Goal: Task Accomplishment & Management: Complete application form

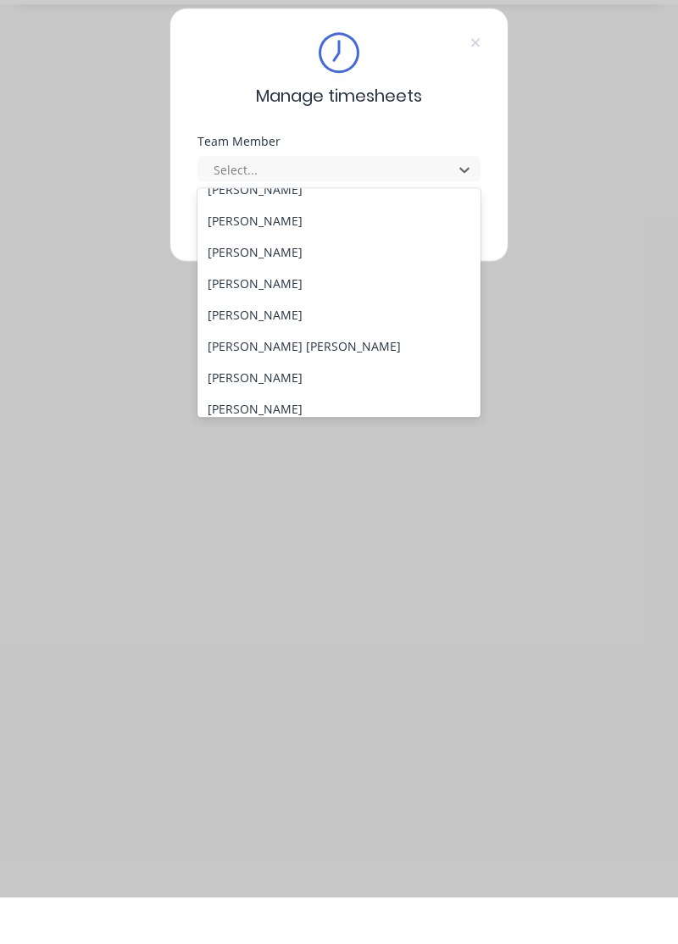
scroll to position [118, 0]
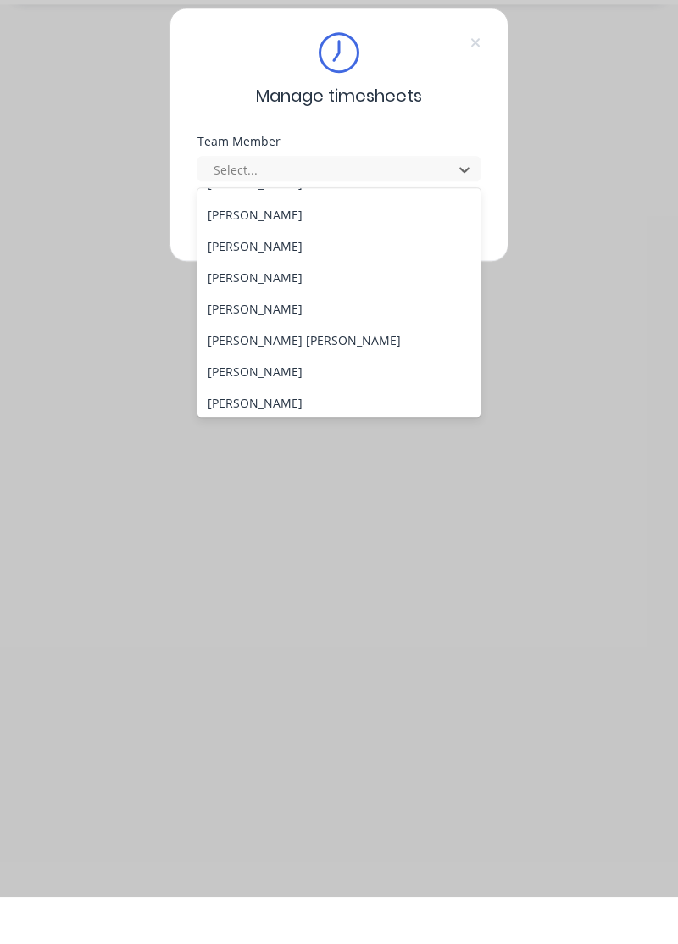
click at [300, 447] on div "[PERSON_NAME]" at bounding box center [339, 449] width 284 height 31
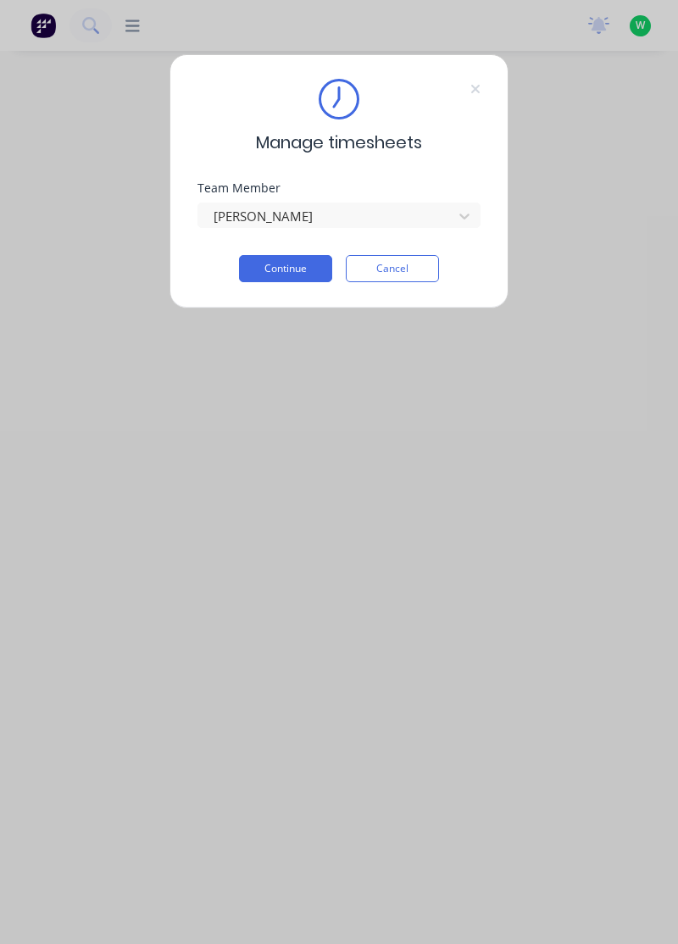
click at [300, 263] on button "Continue" at bounding box center [285, 268] width 93 height 27
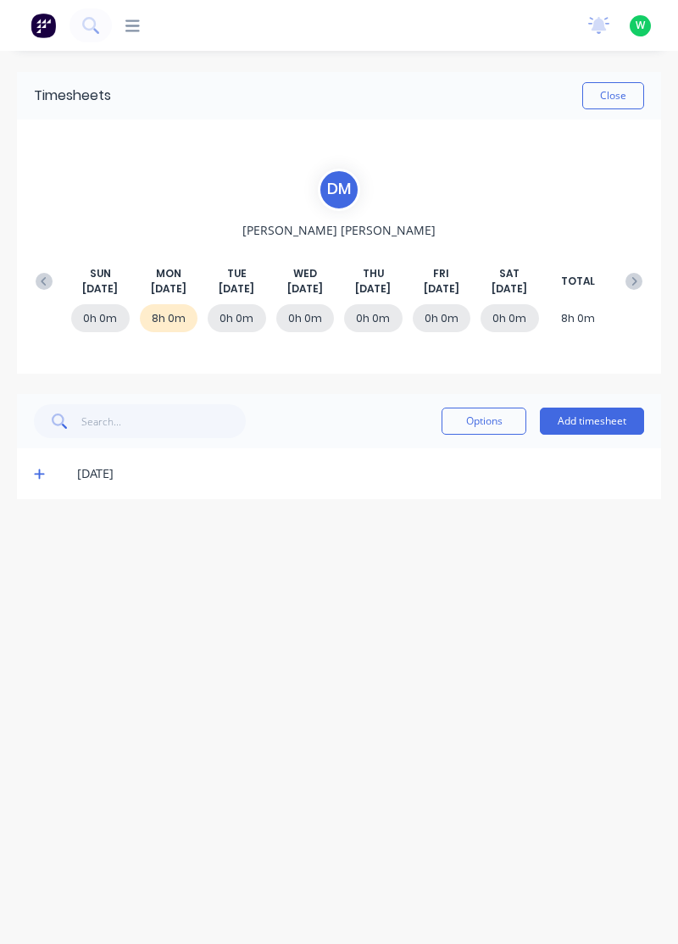
click at [617, 423] on button "Add timesheet" at bounding box center [592, 420] width 104 height 27
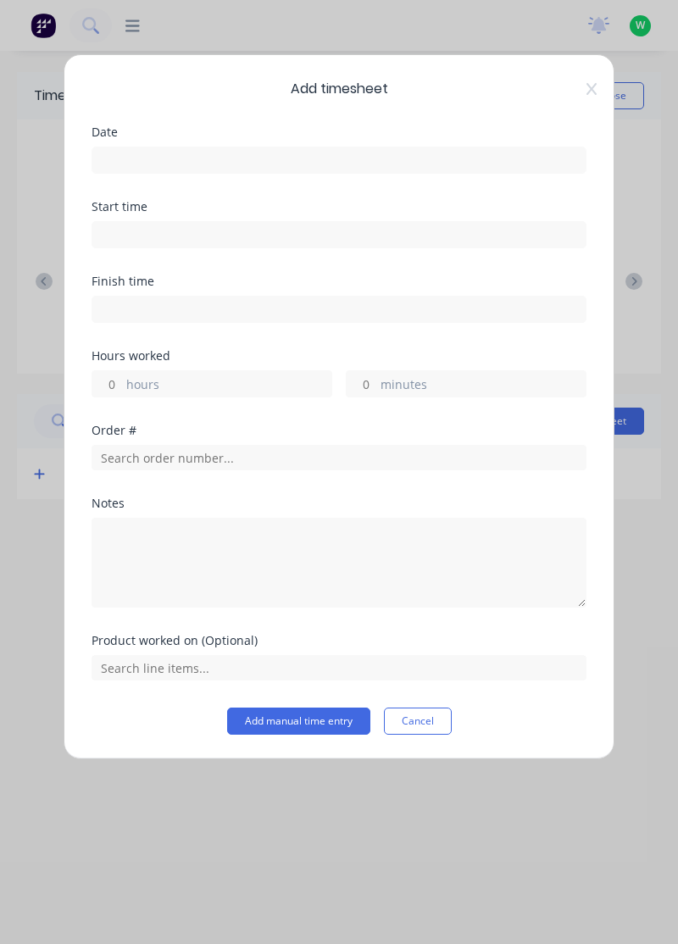
click at [191, 152] on input at bounding box center [338, 159] width 493 height 25
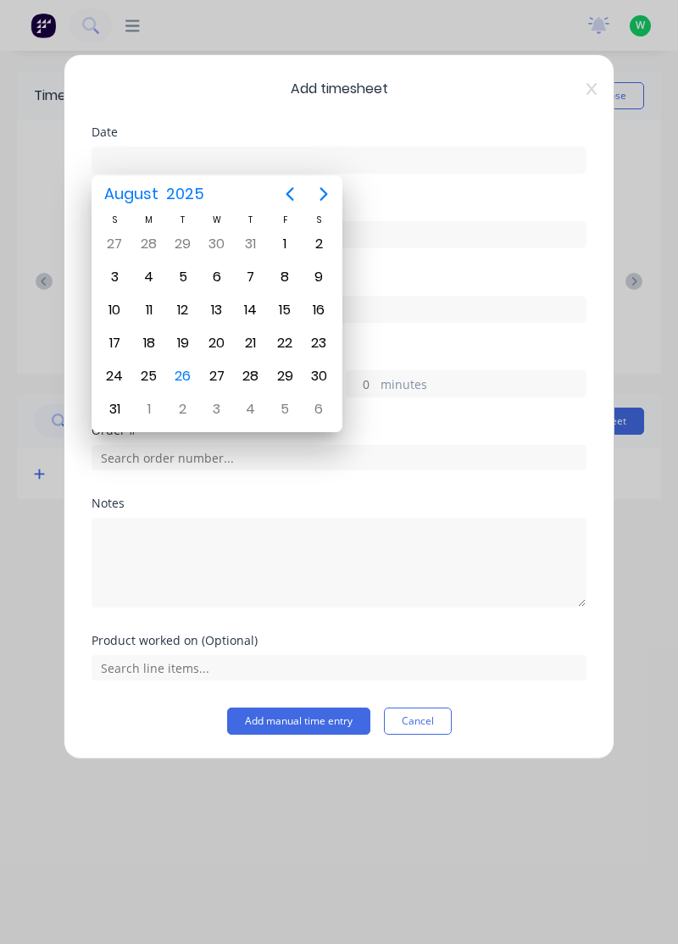
click at [188, 377] on div "26" at bounding box center [182, 375] width 25 height 25
type input "[DATE]"
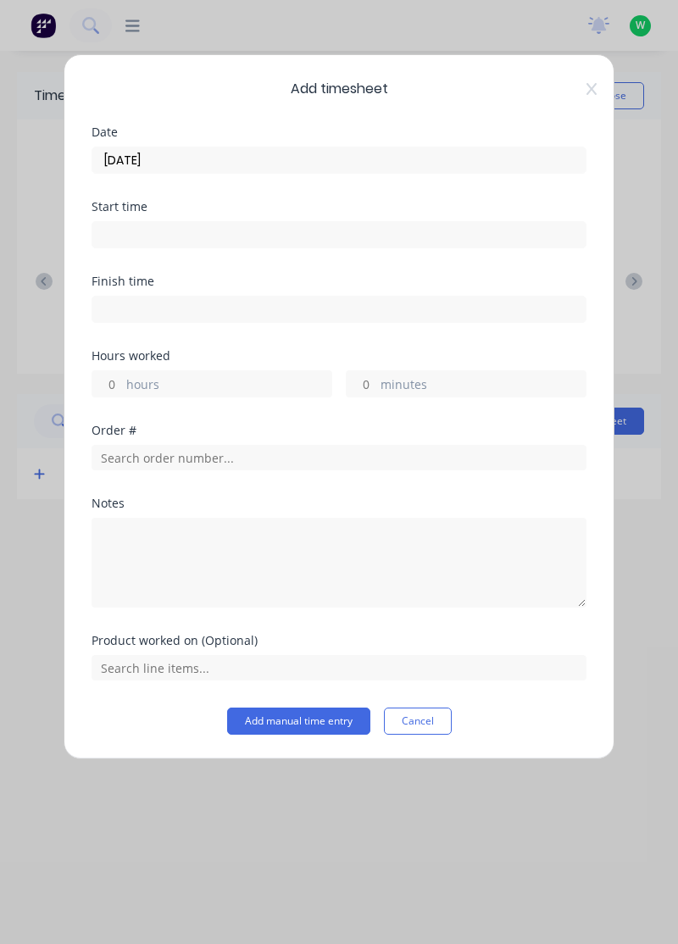
click at [203, 386] on label "hours" at bounding box center [228, 385] width 205 height 21
click at [122, 386] on input "hours" at bounding box center [107, 383] width 30 height 25
type input "9"
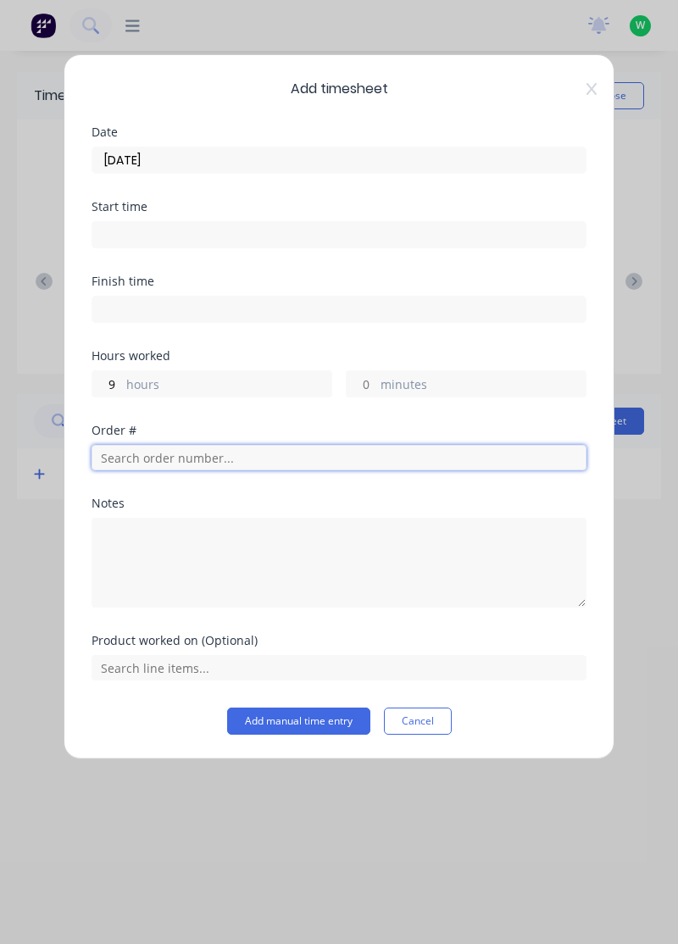
click at [258, 460] on input "text" at bounding box center [338, 457] width 495 height 25
click at [257, 449] on input "text" at bounding box center [338, 457] width 495 height 25
type input "17943"
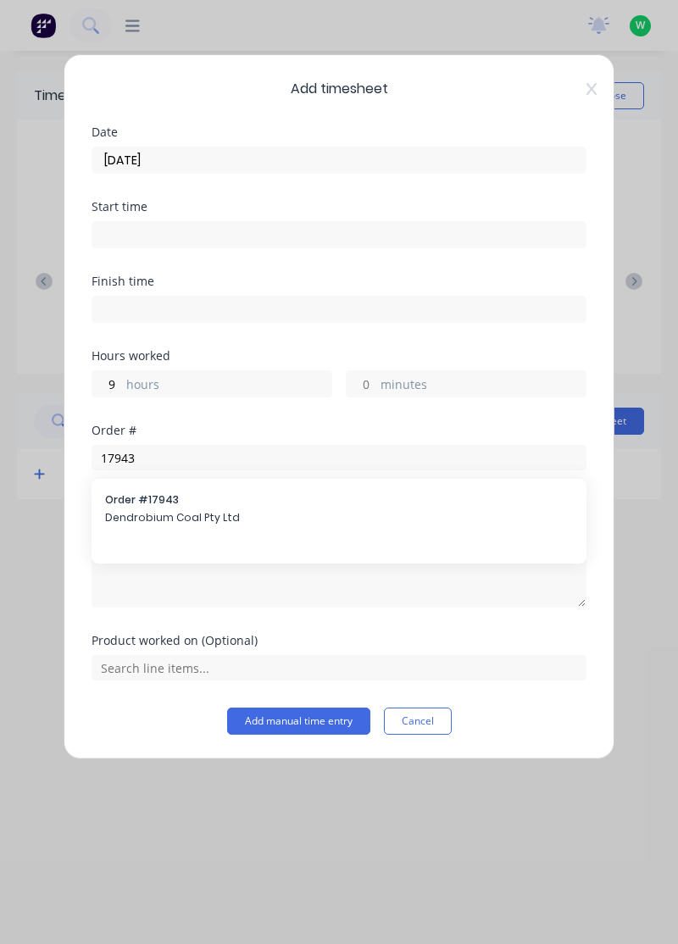
click at [219, 519] on span "Dendrobium Coal Pty Ltd" at bounding box center [339, 517] width 468 height 15
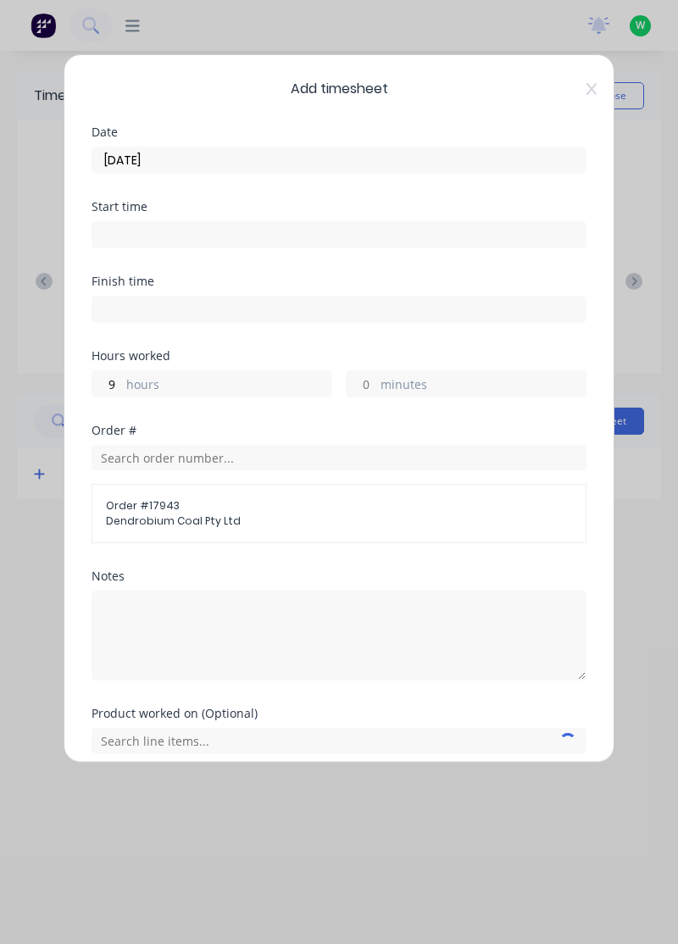
scroll to position [6, 0]
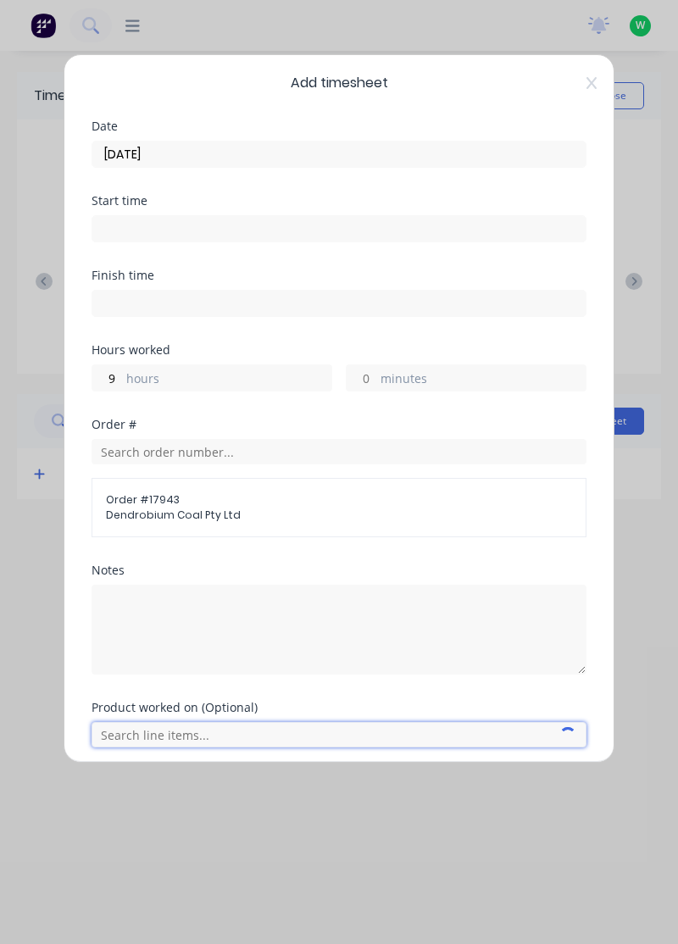
click at [219, 733] on input "text" at bounding box center [338, 734] width 495 height 25
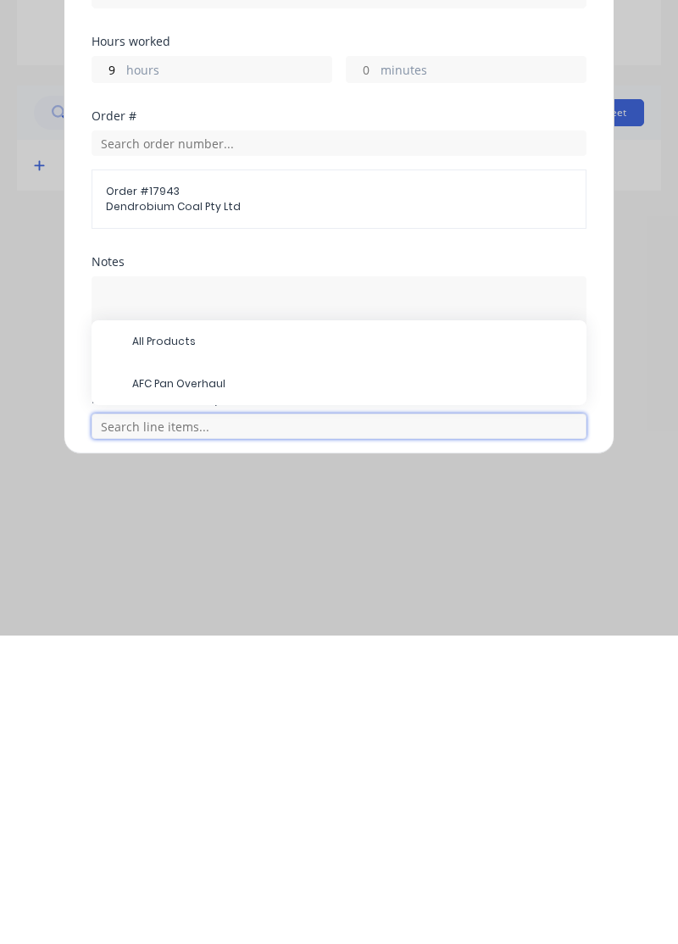
click at [269, 728] on input "text" at bounding box center [338, 734] width 495 height 25
click at [296, 726] on input "text" at bounding box center [338, 734] width 495 height 25
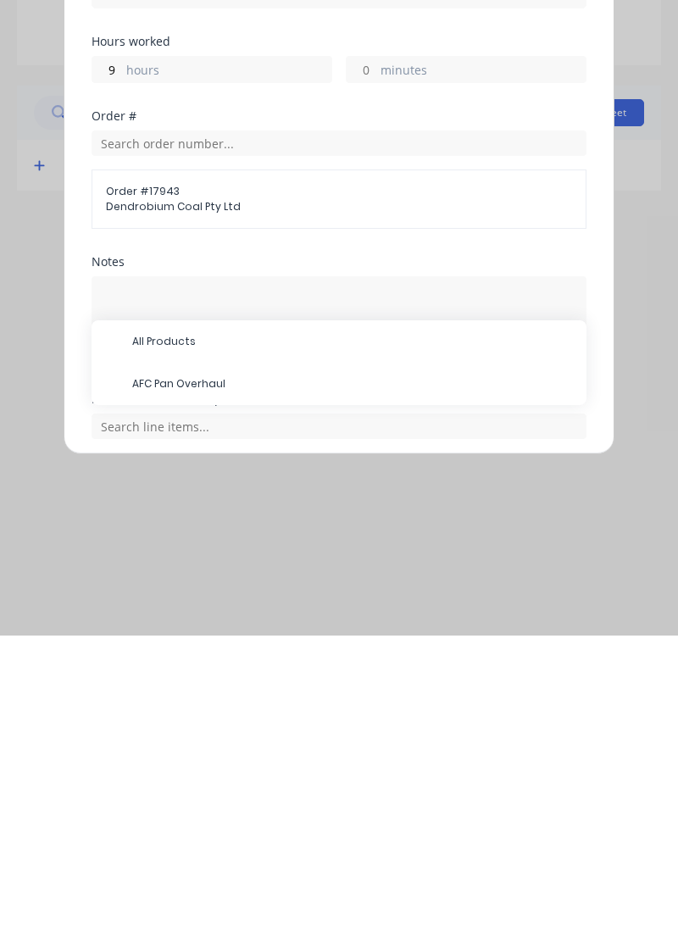
click at [211, 684] on span "AFC Pan Overhaul" at bounding box center [352, 691] width 440 height 15
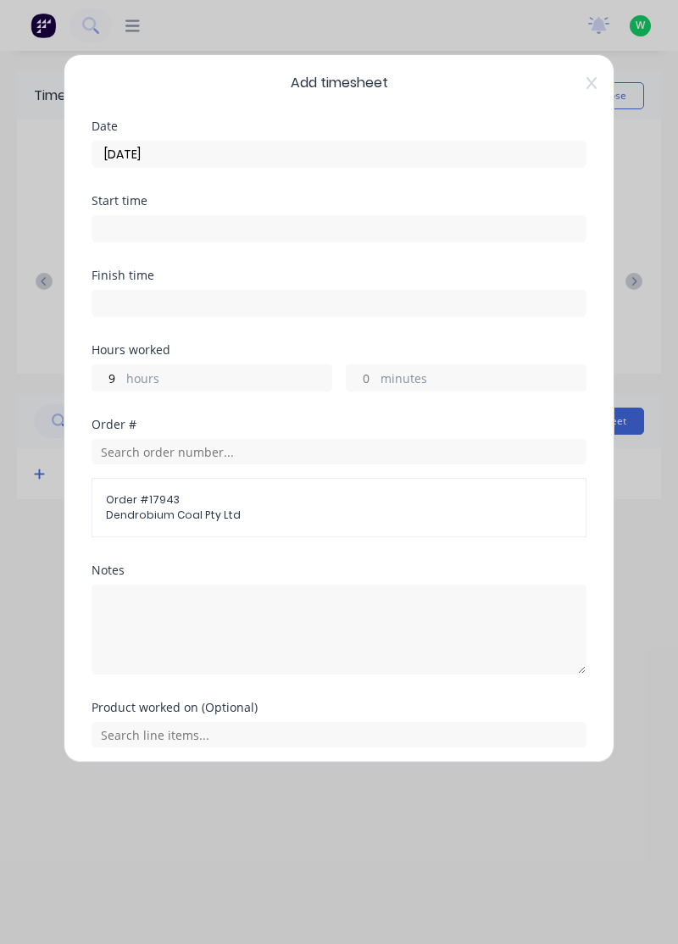
scroll to position [63, 0]
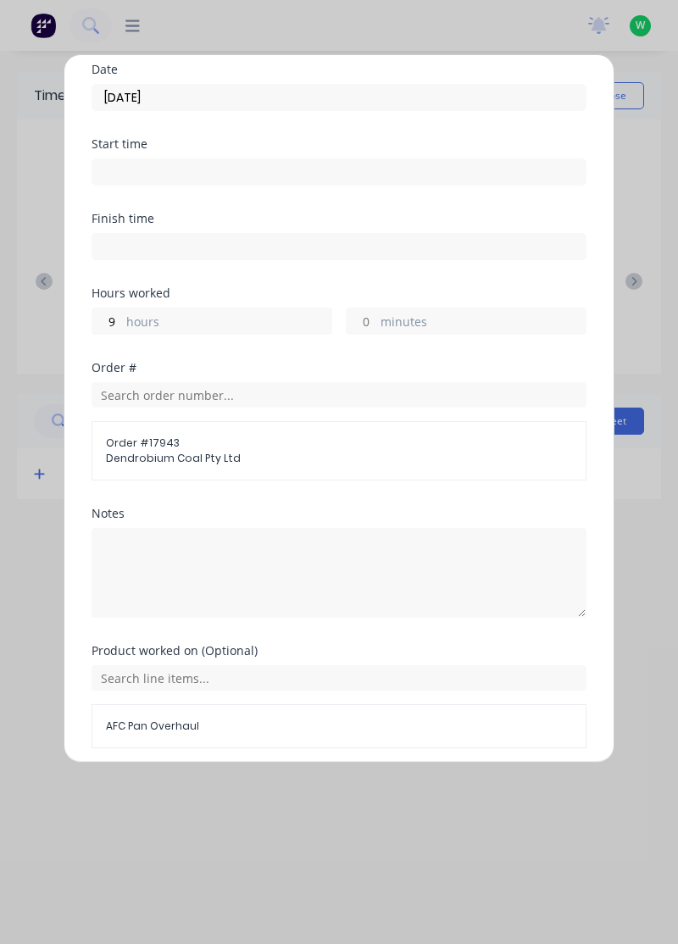
click at [327, 795] on button "Add manual time entry" at bounding box center [298, 788] width 143 height 27
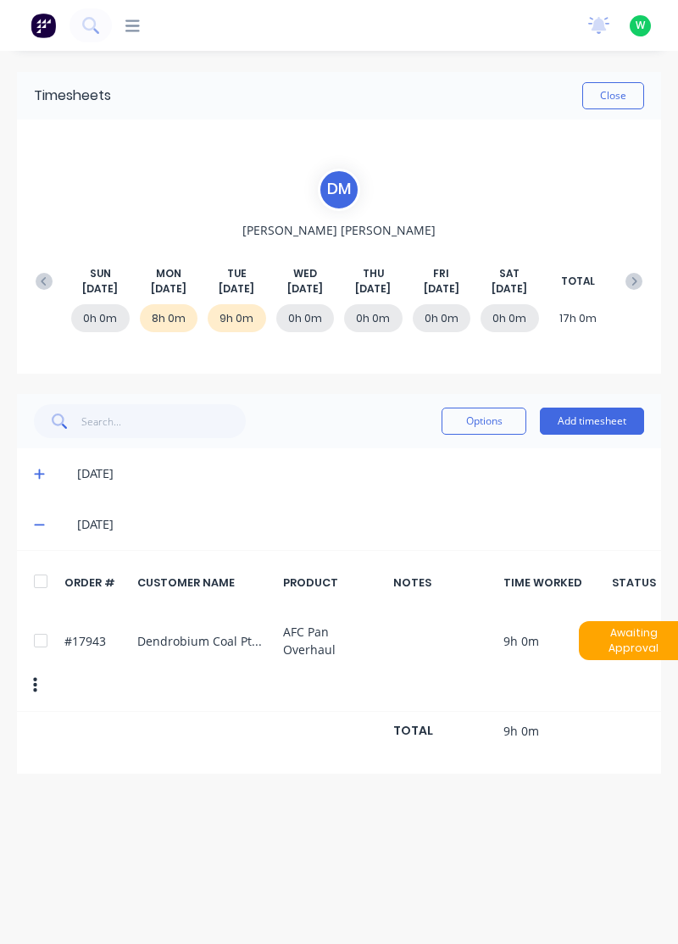
click at [637, 88] on button "Close" at bounding box center [613, 95] width 62 height 27
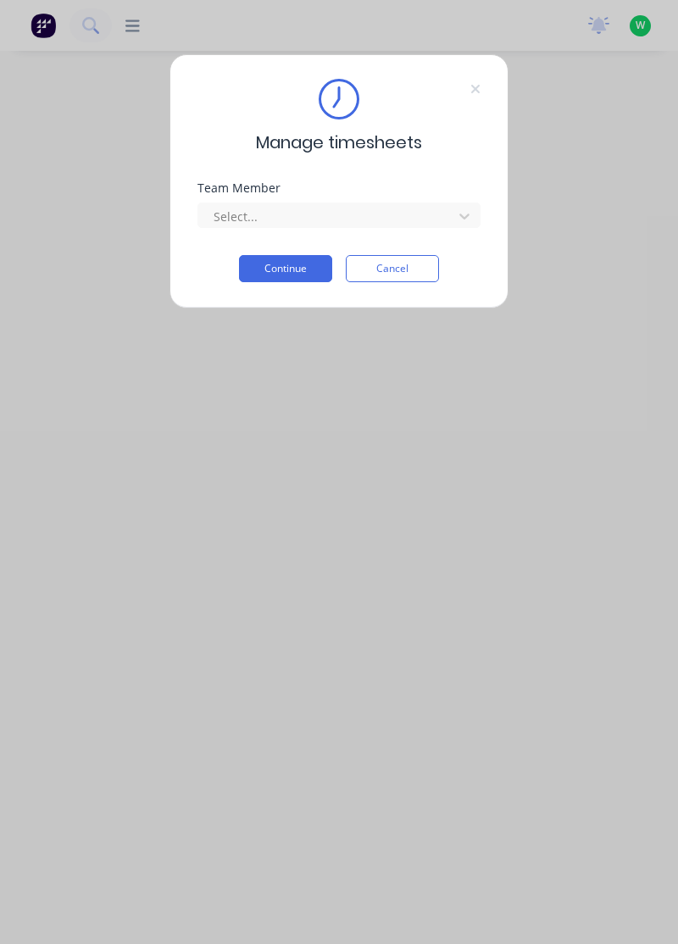
click at [415, 191] on div "Team Member" at bounding box center [338, 188] width 283 height 12
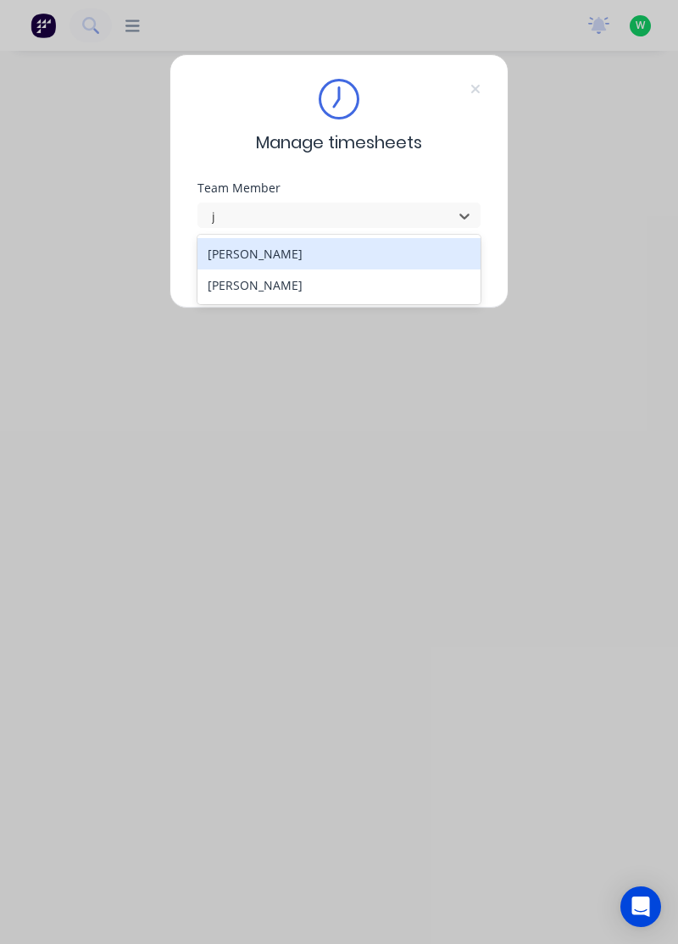
click at [307, 251] on div "[PERSON_NAME]" at bounding box center [339, 253] width 284 height 31
type input "j"
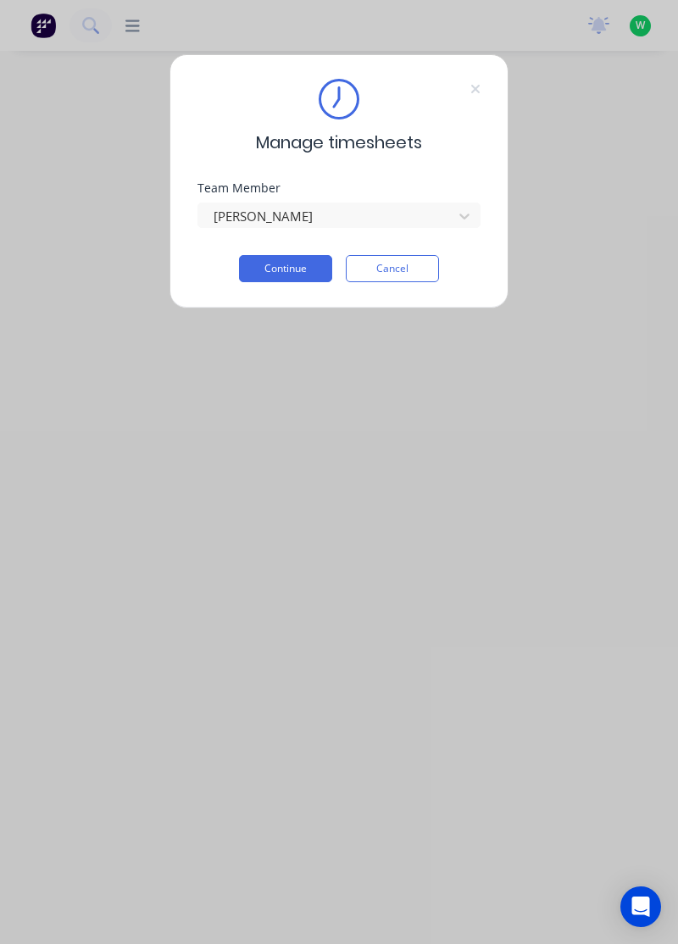
click at [274, 264] on button "Continue" at bounding box center [285, 268] width 93 height 27
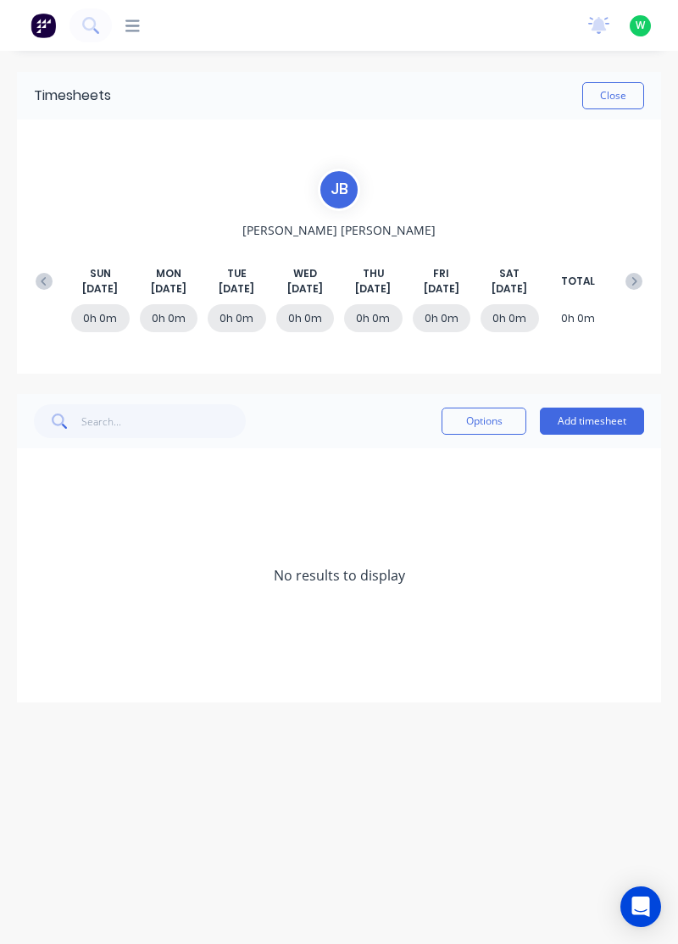
click at [586, 418] on button "Add timesheet" at bounding box center [592, 420] width 104 height 27
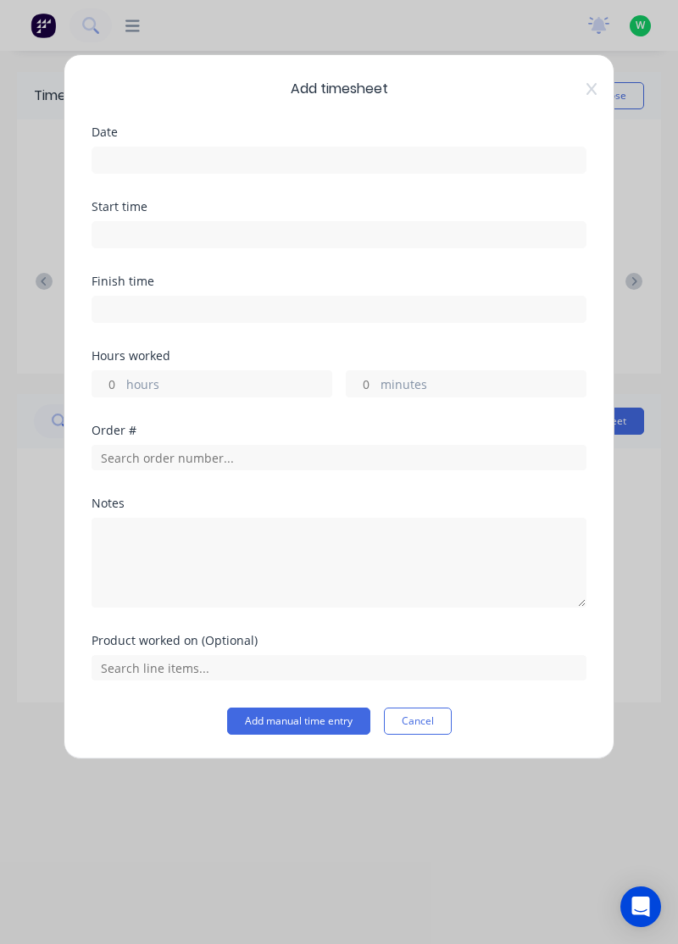
click at [185, 163] on input at bounding box center [338, 159] width 493 height 25
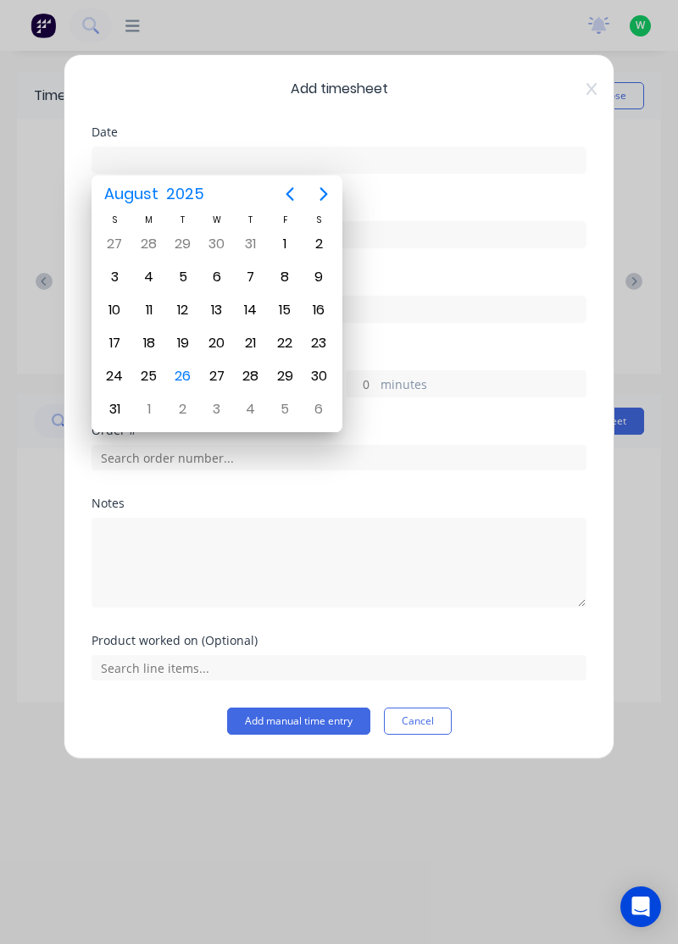
click at [183, 368] on div "26" at bounding box center [182, 375] width 25 height 25
type input "[DATE]"
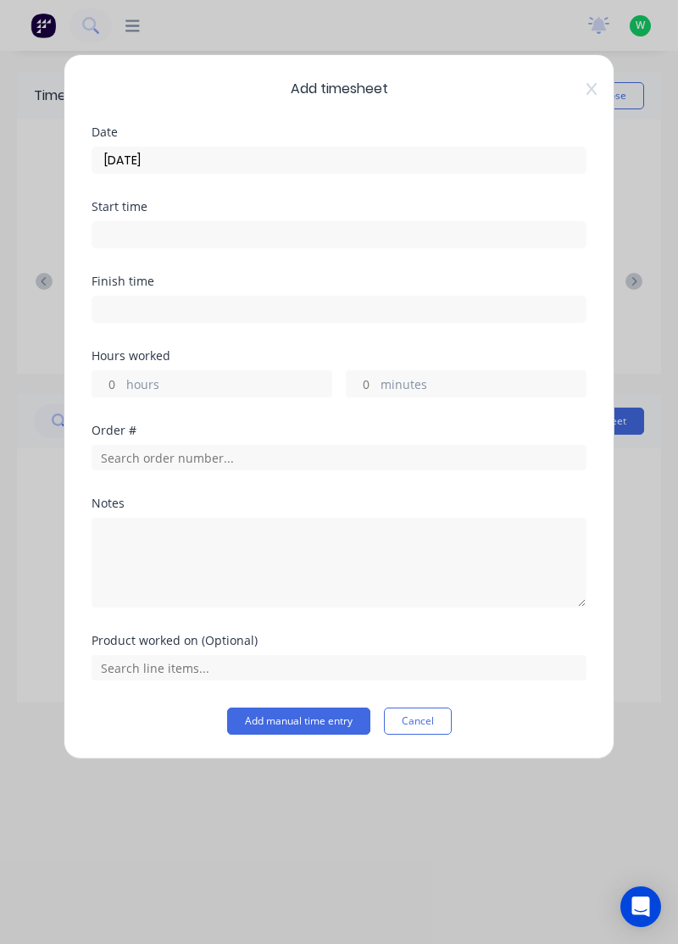
click at [161, 375] on label "hours" at bounding box center [228, 385] width 205 height 21
click at [122, 374] on input "hours" at bounding box center [107, 383] width 30 height 25
type input "8.5"
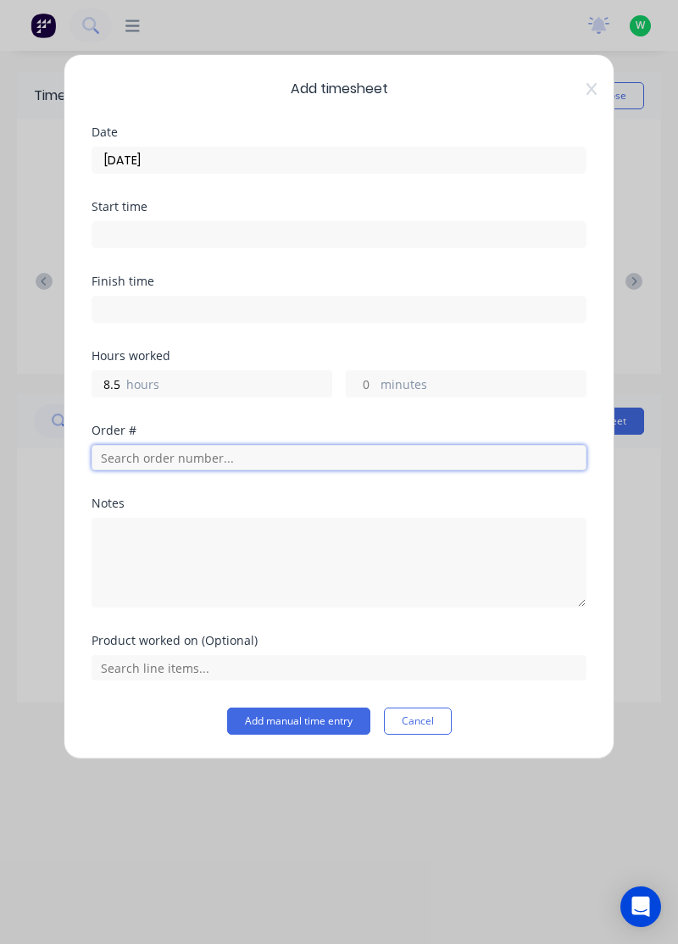
click at [283, 466] on input "text" at bounding box center [338, 457] width 495 height 25
type input "17943"
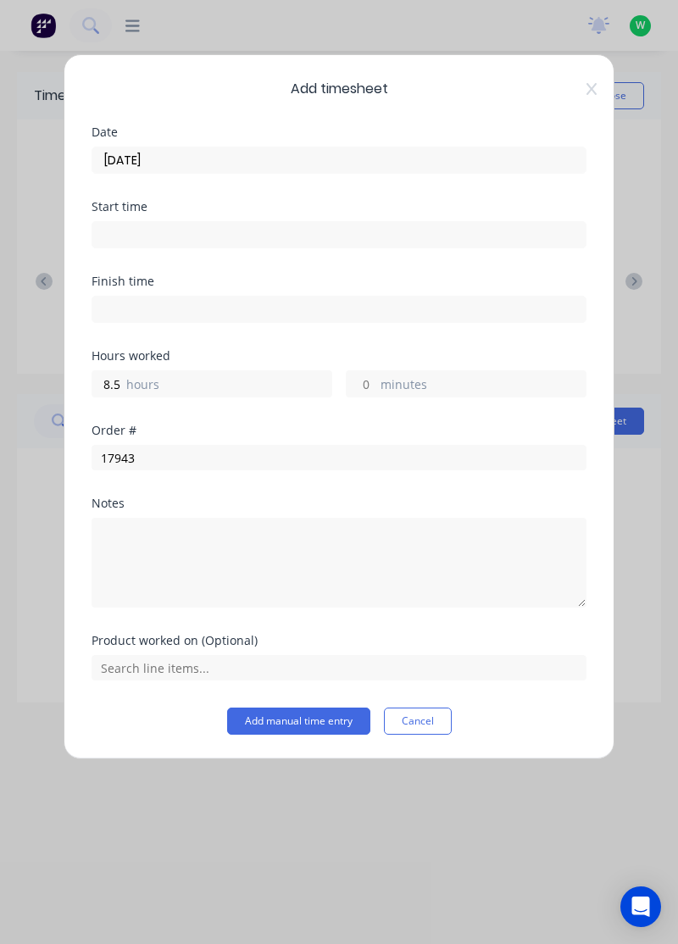
click at [173, 506] on div "Notes" at bounding box center [338, 503] width 495 height 12
click at [208, 375] on label "hours" at bounding box center [228, 385] width 205 height 21
click at [122, 375] on input "8.5" at bounding box center [107, 383] width 30 height 25
type input "8"
type input "8.5"
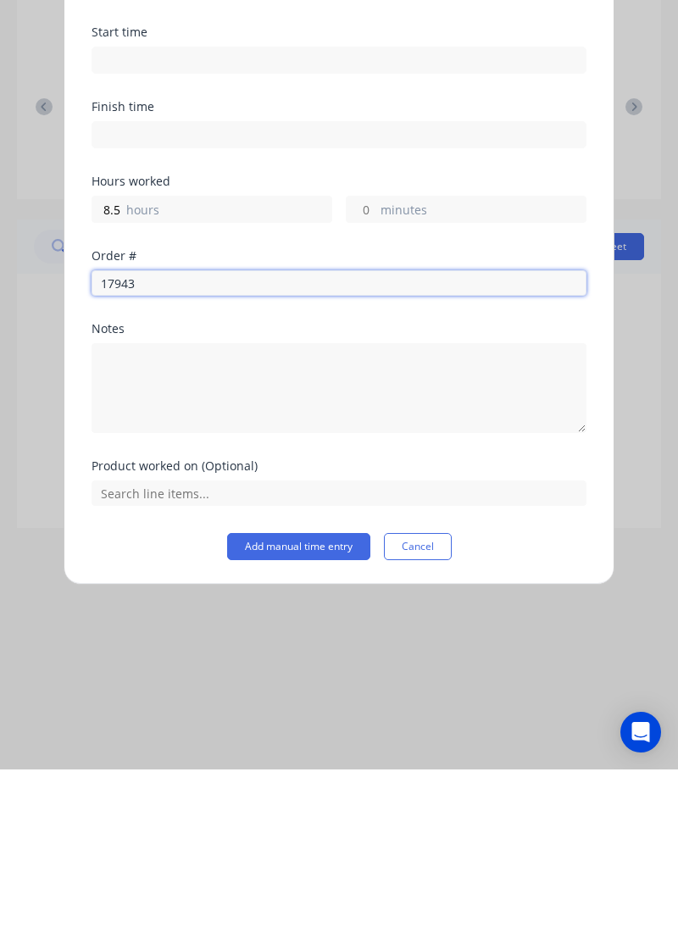
click at [234, 451] on input "17943" at bounding box center [338, 457] width 495 height 25
click at [181, 459] on input "17943" at bounding box center [338, 457] width 495 height 25
click at [193, 451] on input "17943" at bounding box center [338, 457] width 495 height 25
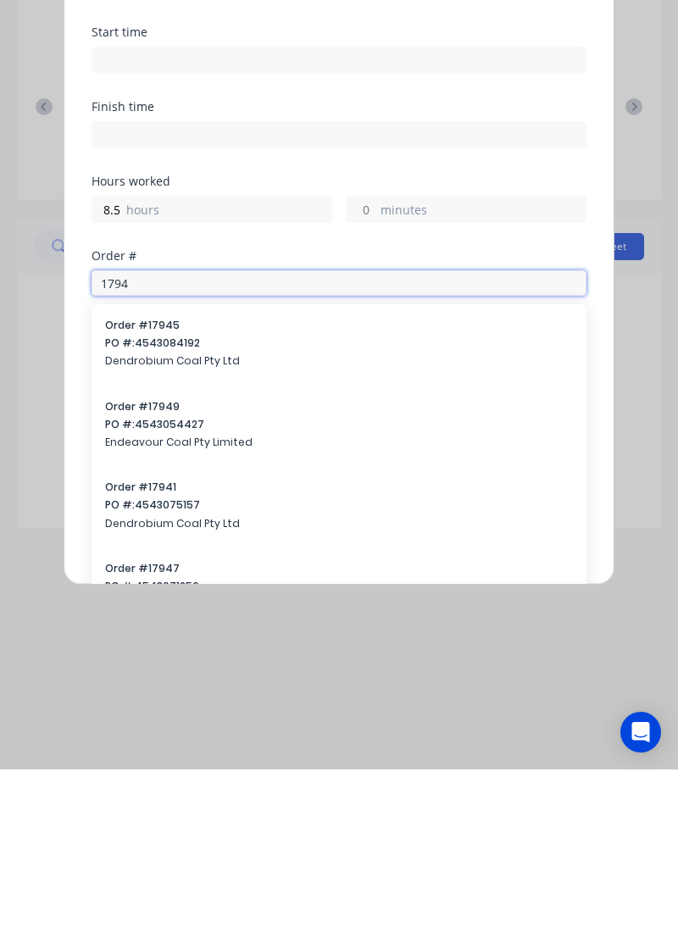
type input "17943"
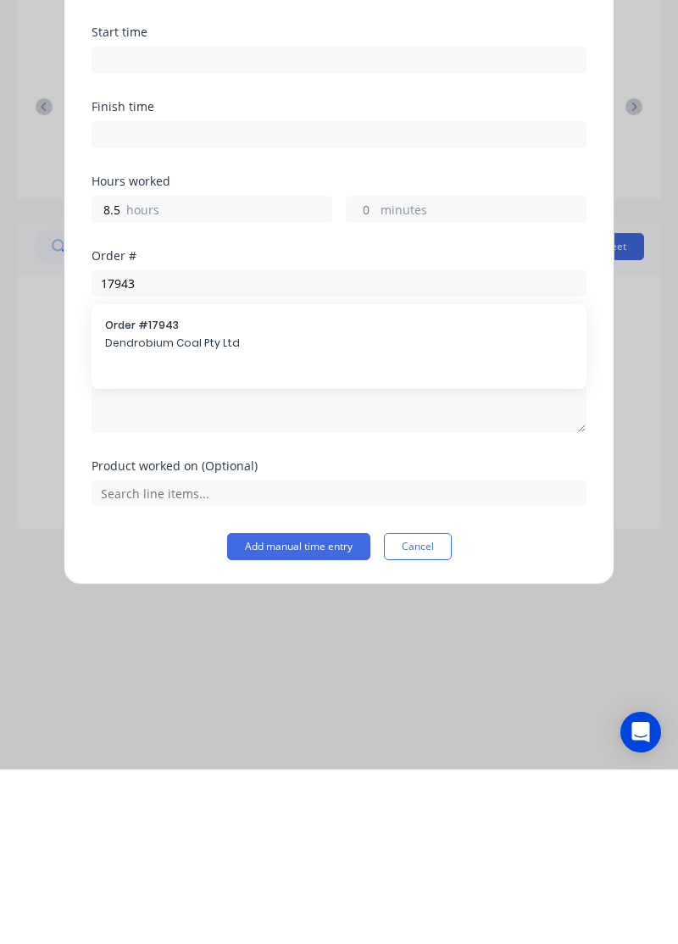
click at [220, 515] on span "Dendrobium Coal Pty Ltd" at bounding box center [339, 517] width 468 height 15
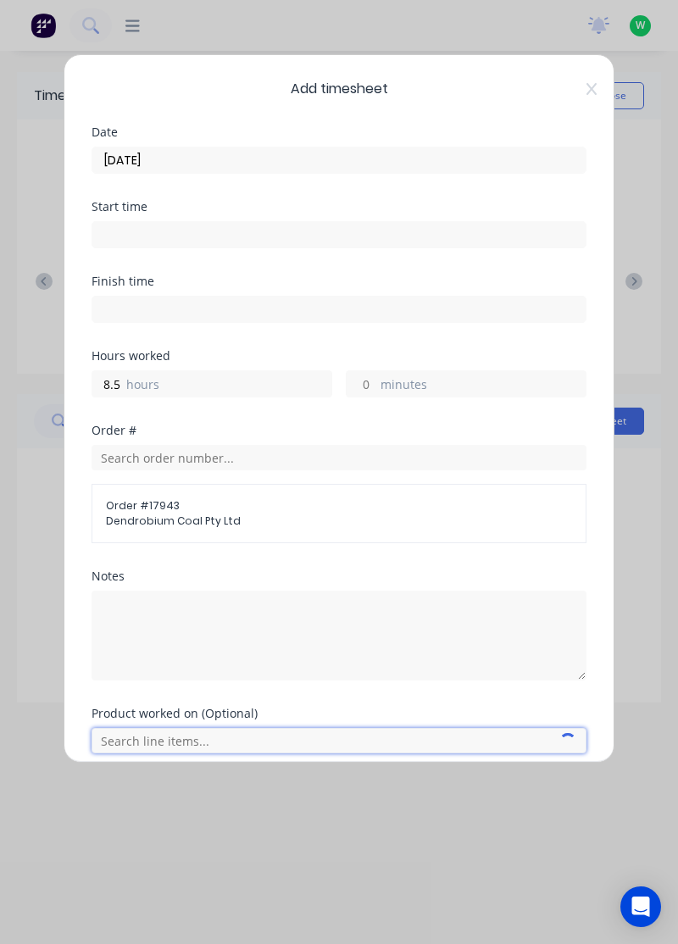
click at [230, 739] on input "text" at bounding box center [338, 740] width 495 height 25
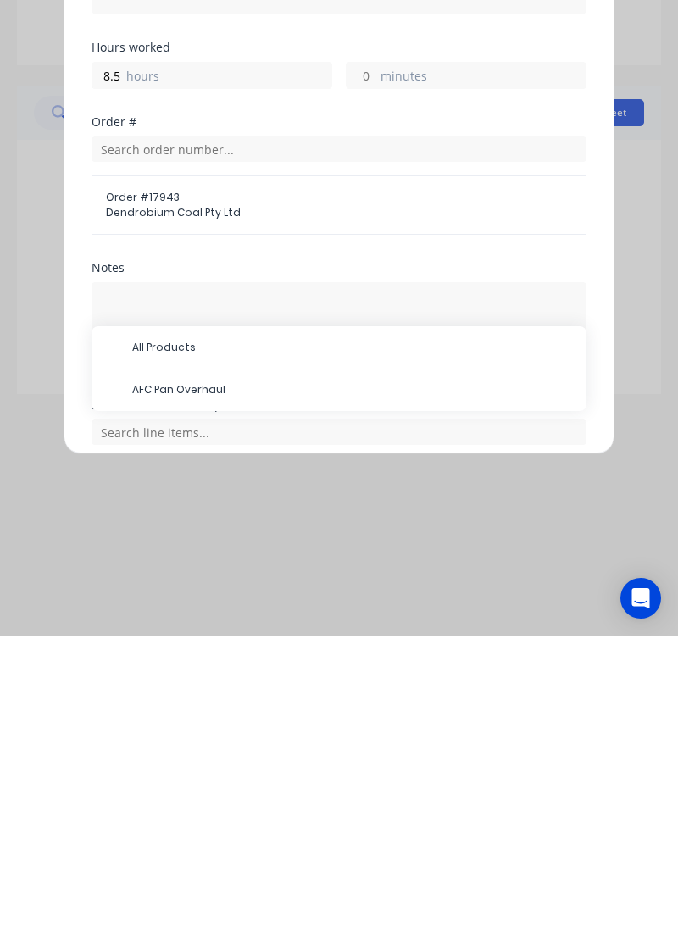
click at [236, 695] on span "AFC Pan Overhaul" at bounding box center [352, 697] width 440 height 15
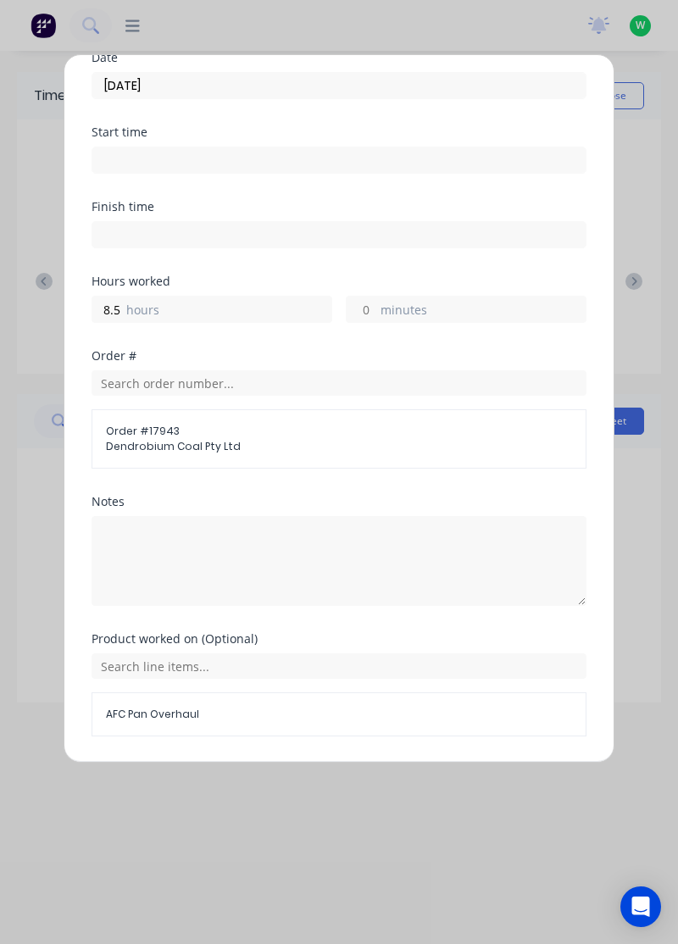
scroll to position [123, 0]
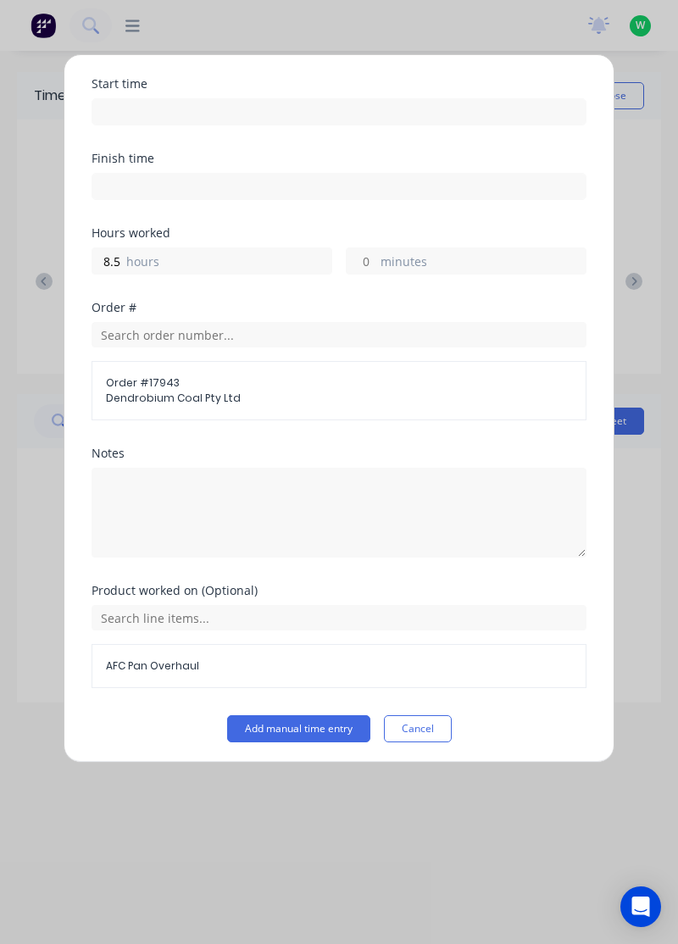
click at [315, 727] on button "Add manual time entry" at bounding box center [298, 728] width 143 height 27
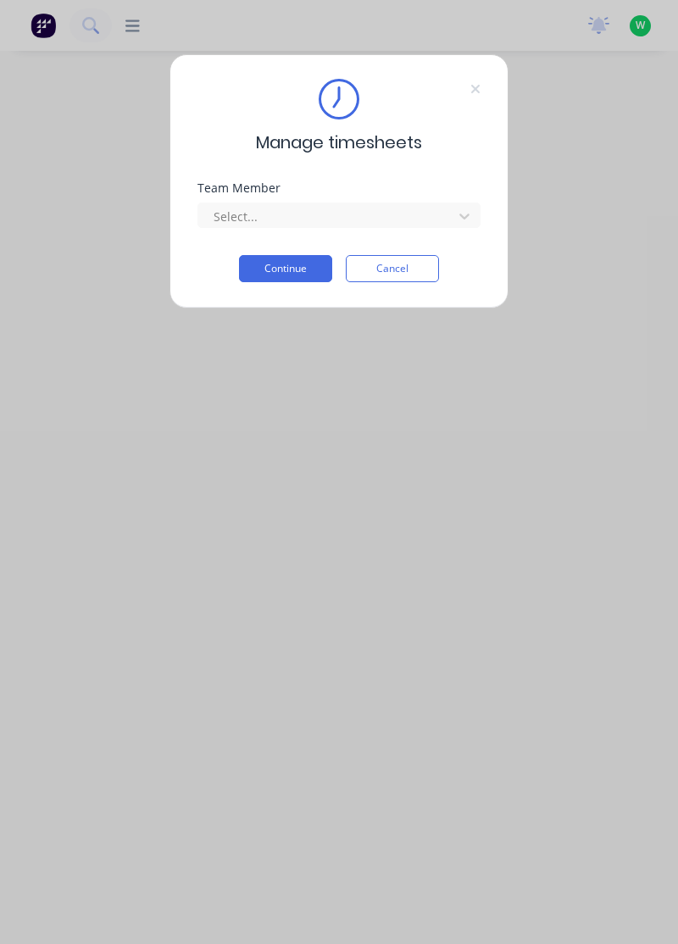
click at [286, 244] on div "Team Member Select..." at bounding box center [338, 218] width 283 height 73
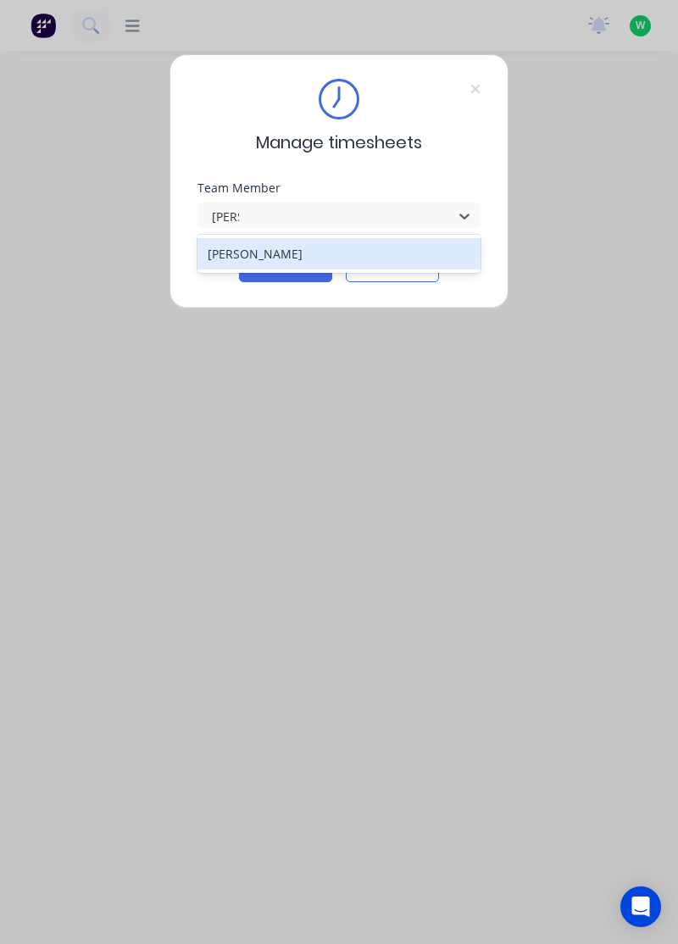
click at [225, 248] on div "[PERSON_NAME]" at bounding box center [339, 253] width 284 height 31
type input "[PERSON_NAME]"
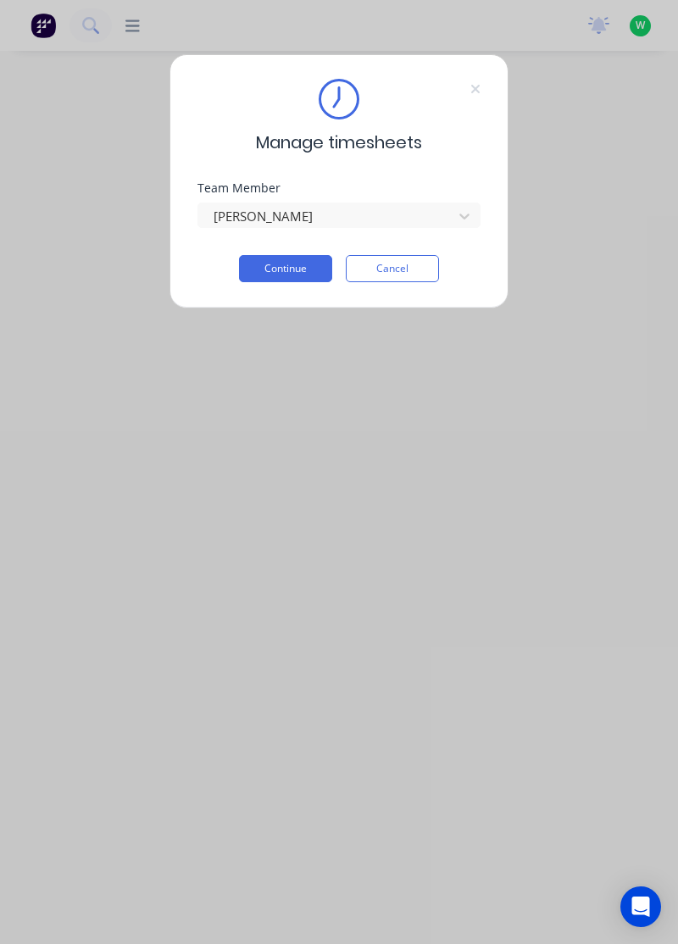
click at [267, 270] on button "Continue" at bounding box center [285, 268] width 93 height 27
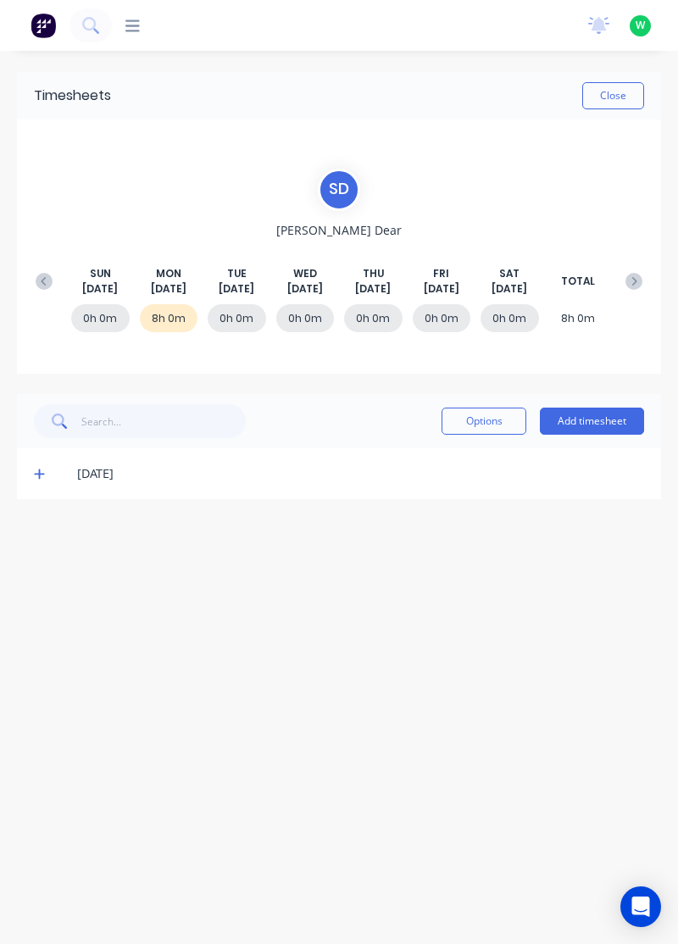
click at [37, 472] on icon at bounding box center [39, 474] width 10 height 10
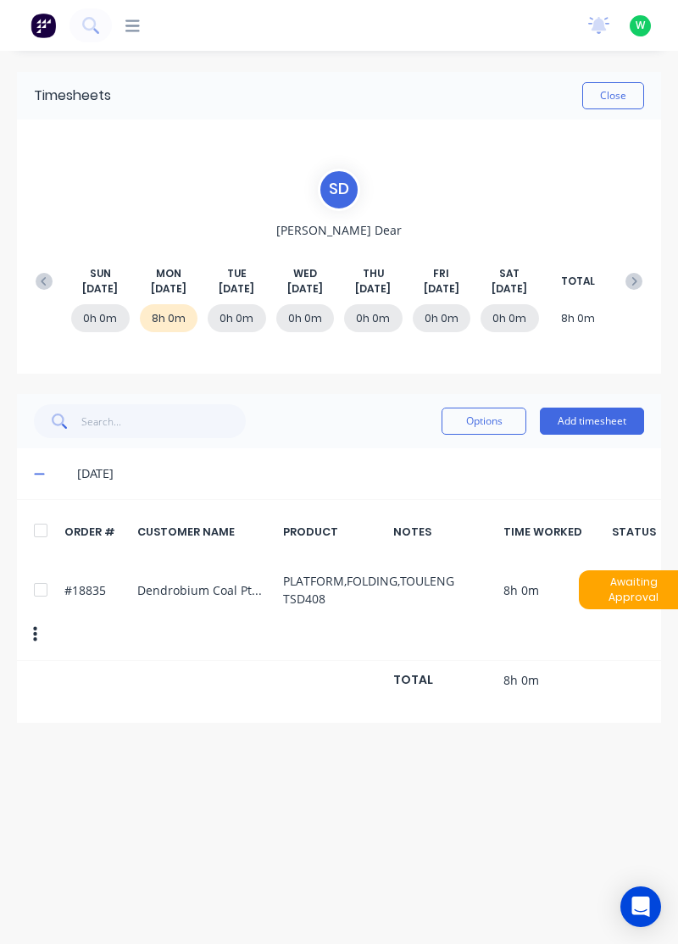
click at [591, 425] on button "Add timesheet" at bounding box center [592, 420] width 104 height 27
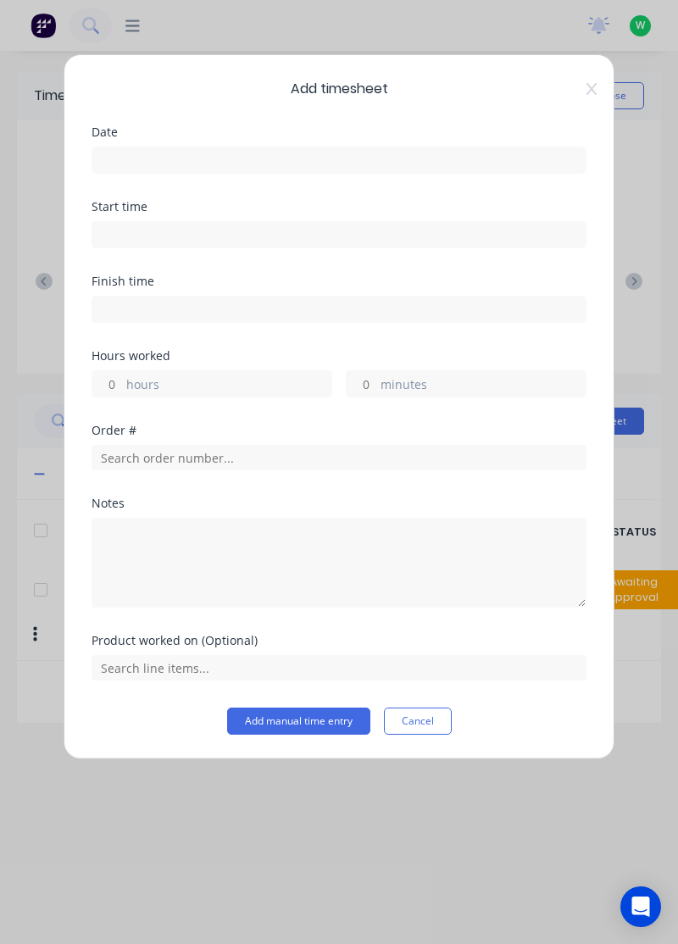
click at [433, 720] on button "Cancel" at bounding box center [418, 720] width 68 height 27
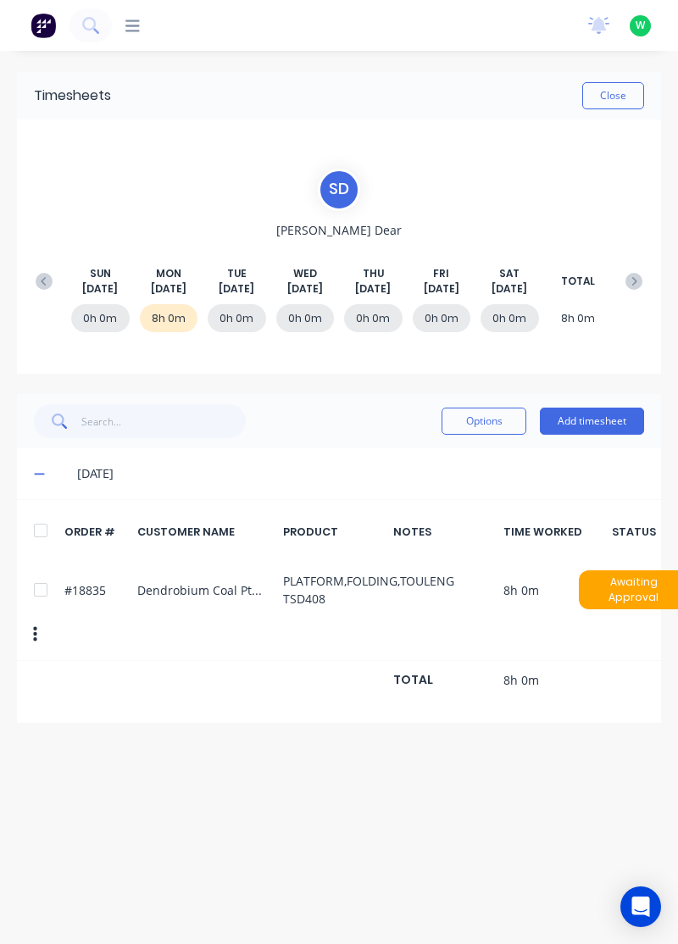
click at [601, 423] on button "Add timesheet" at bounding box center [592, 420] width 104 height 27
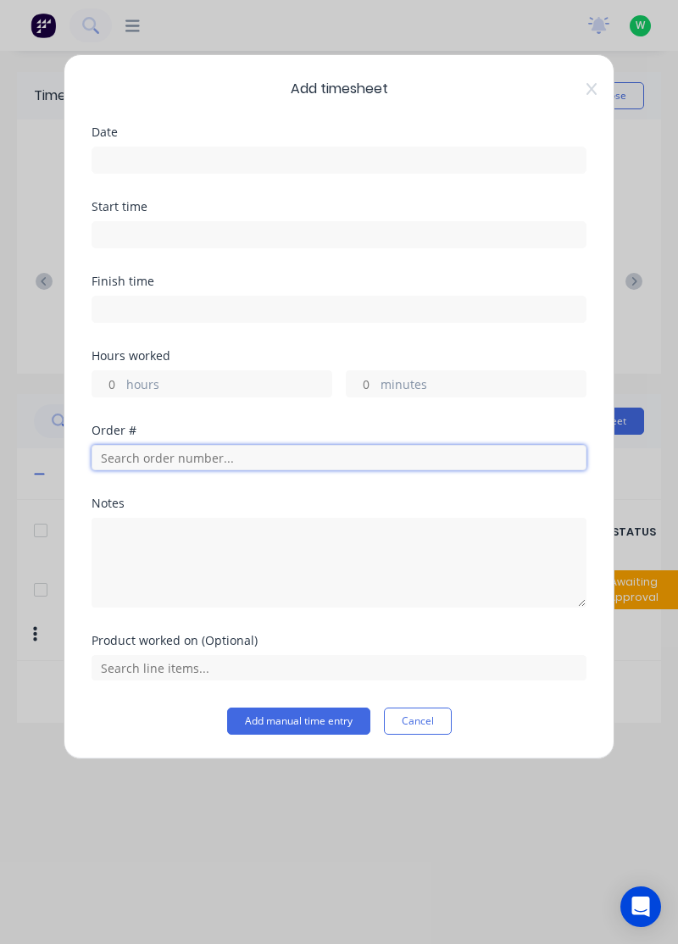
click at [173, 454] on input "text" at bounding box center [338, 457] width 495 height 25
type input "18835"
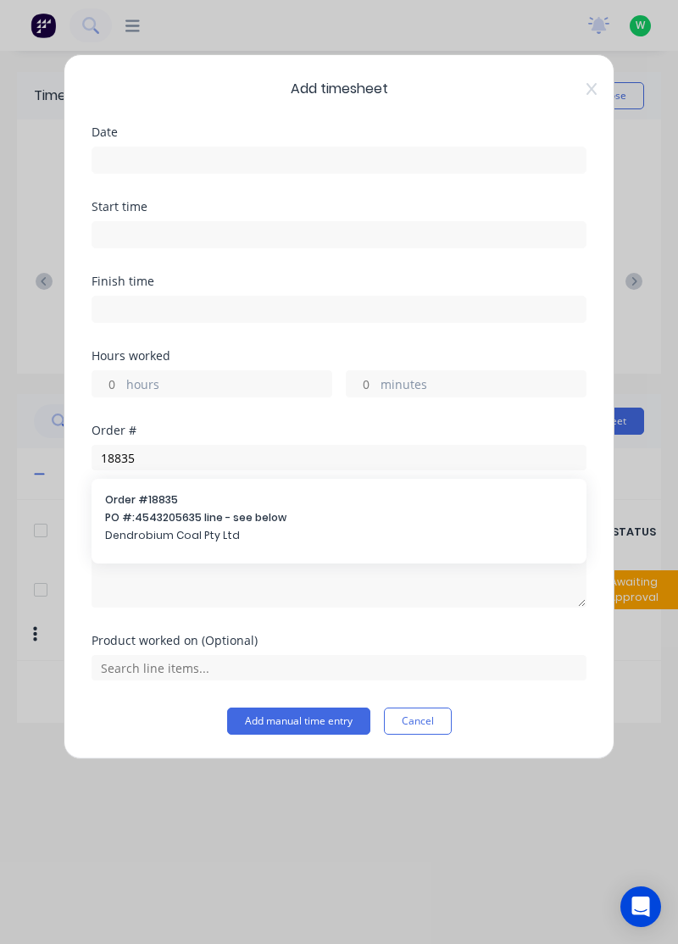
click at [208, 529] on span "Dendrobium Coal Pty Ltd" at bounding box center [339, 535] width 468 height 15
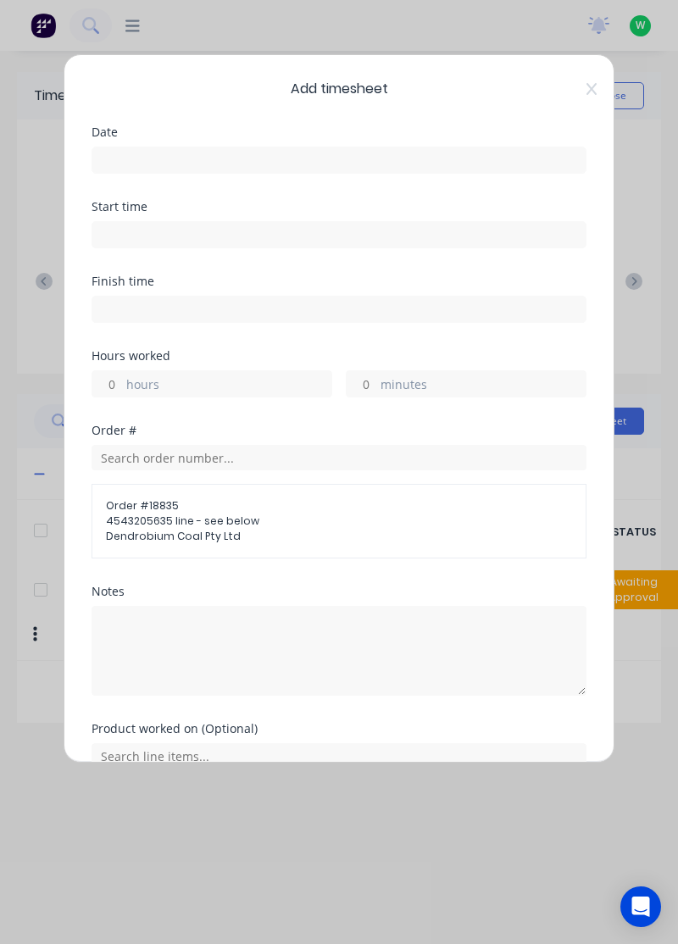
click at [105, 377] on input "hours" at bounding box center [107, 383] width 30 height 25
type input "8"
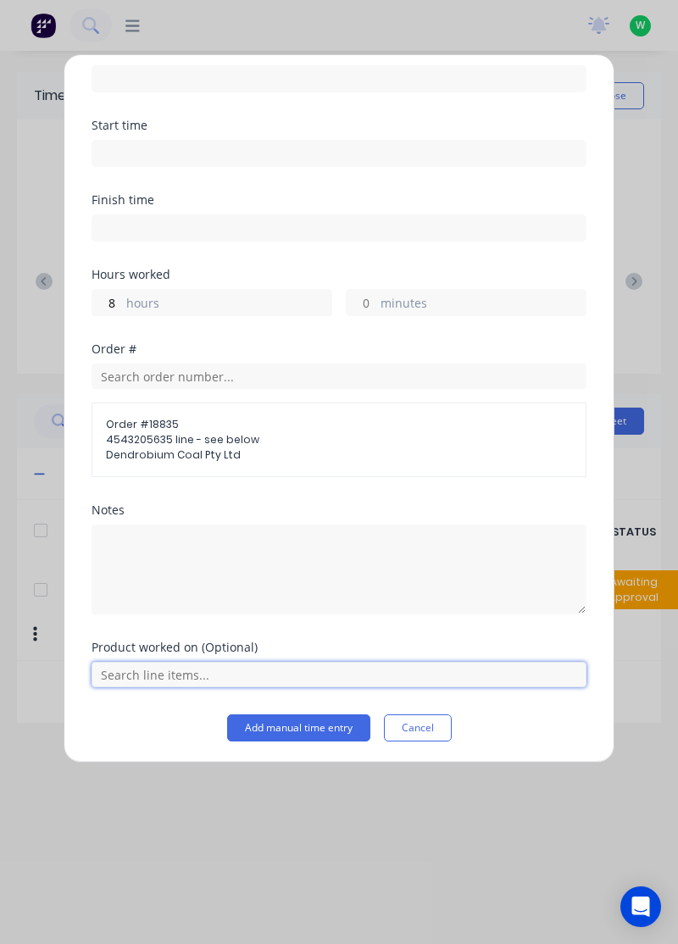
click at [201, 674] on input "text" at bounding box center [338, 673] width 495 height 25
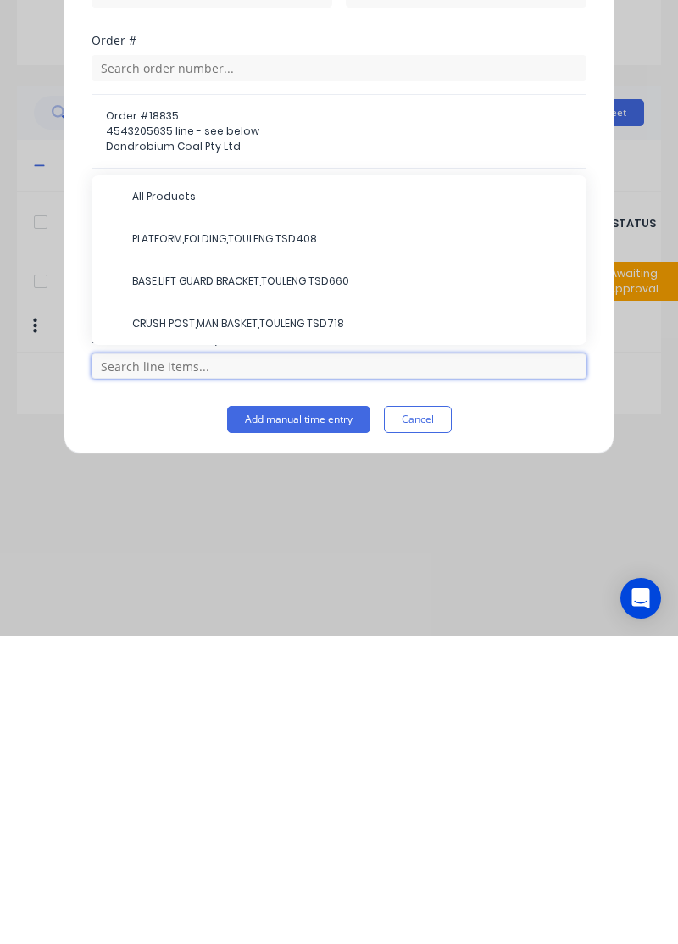
scroll to position [45, 0]
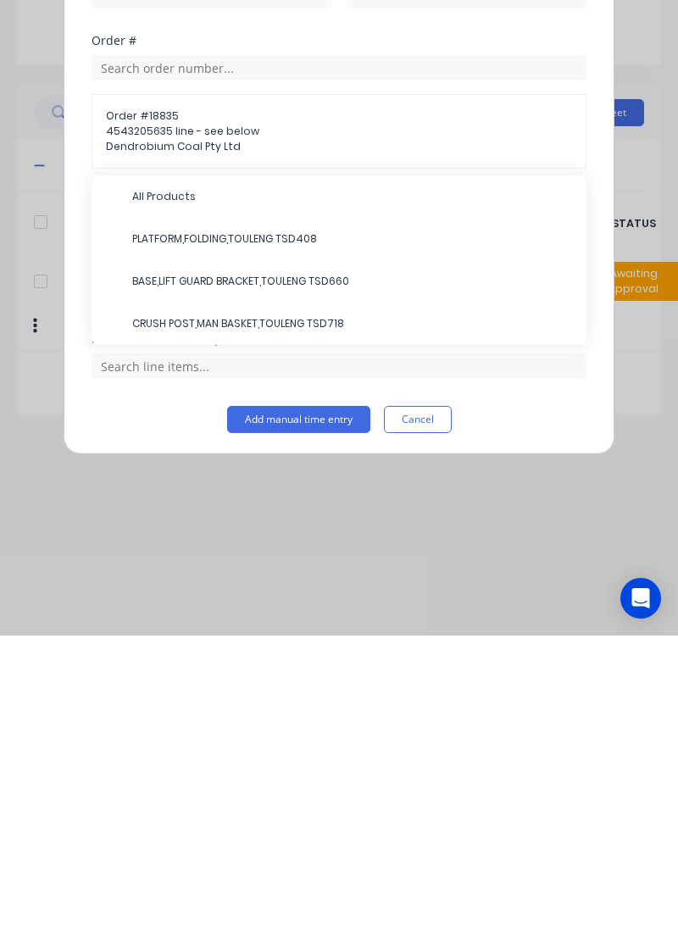
click at [286, 546] on span "PLATFORM,FOLDING,TOULENG TSD408" at bounding box center [352, 547] width 440 height 15
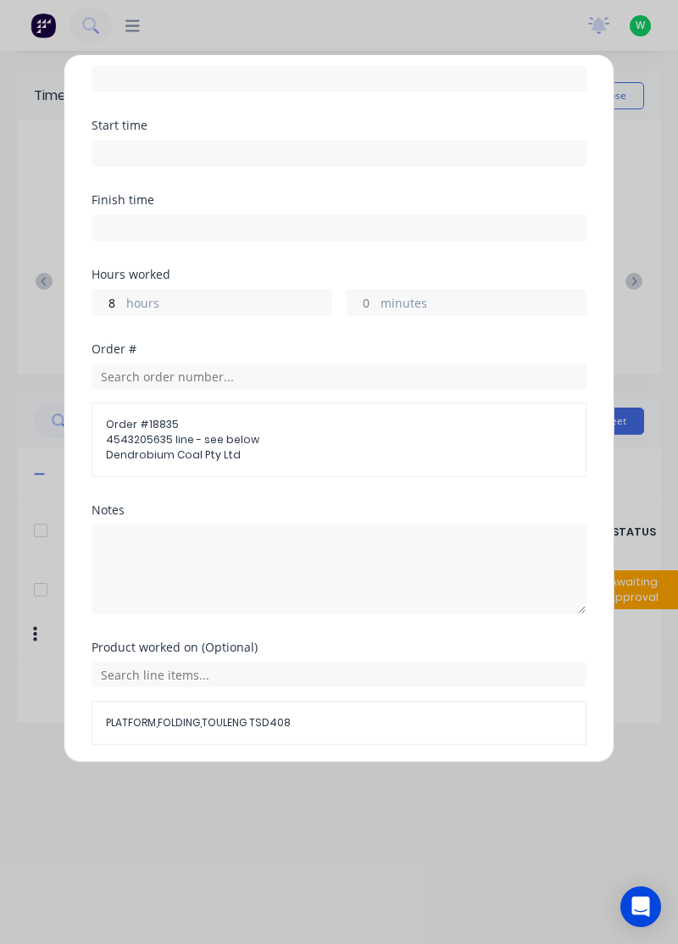
scroll to position [138, 0]
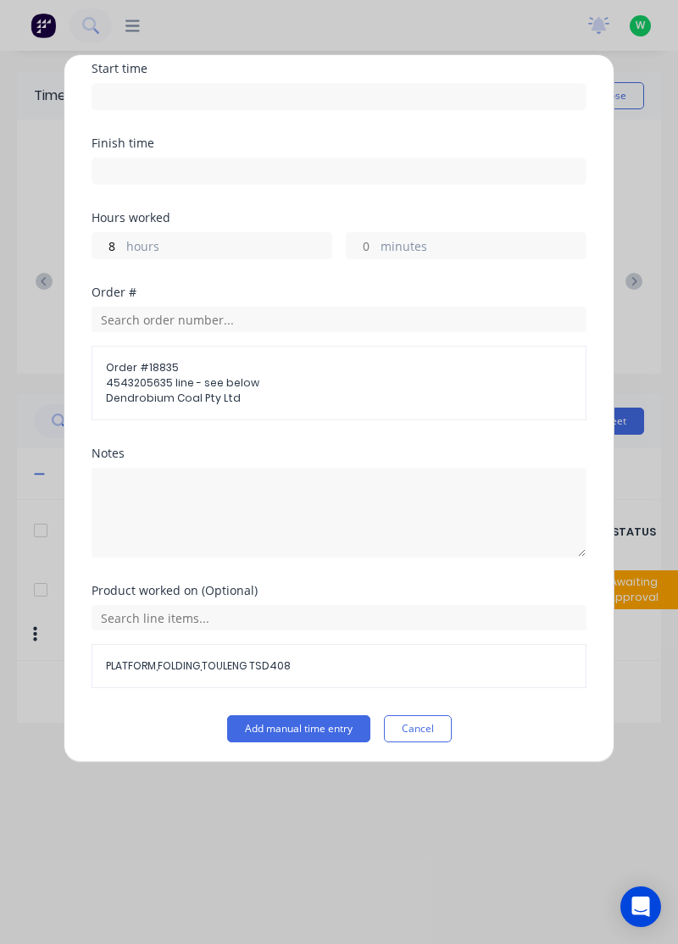
click at [330, 725] on button "Add manual time entry" at bounding box center [298, 728] width 143 height 27
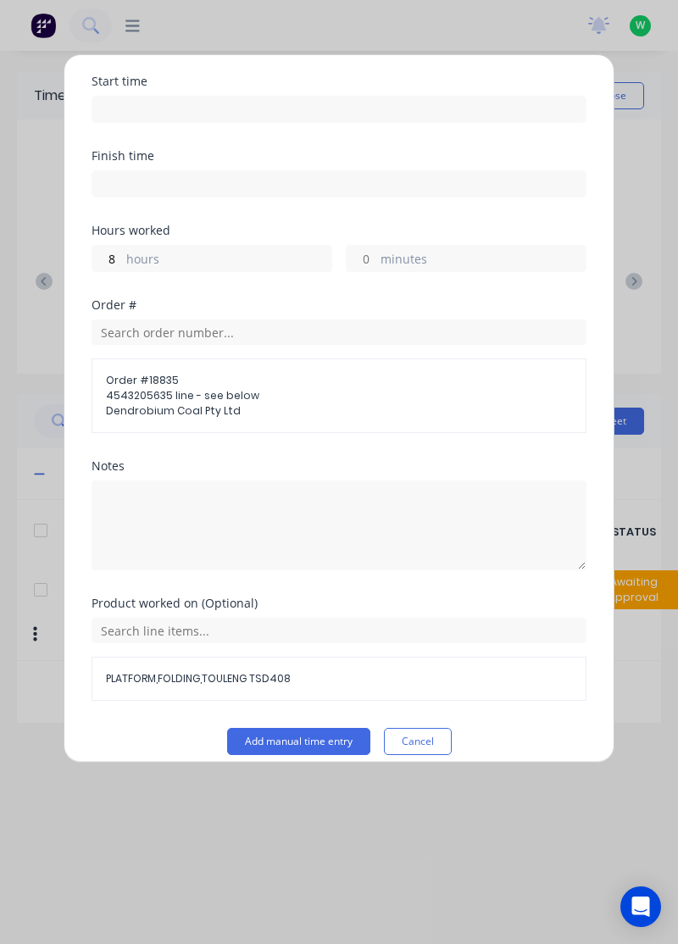
scroll to position [0, 0]
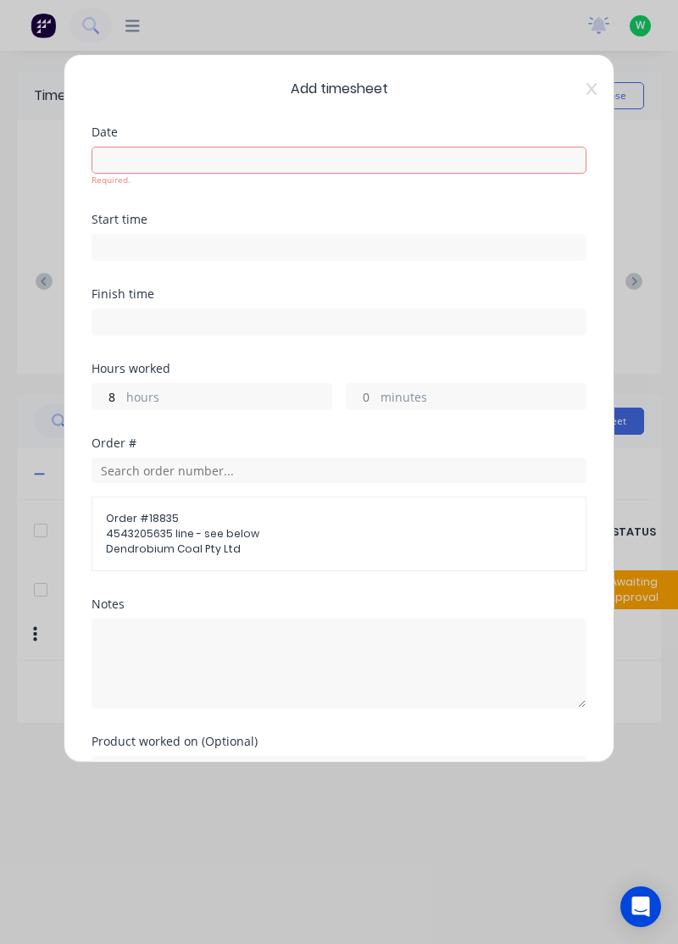
click at [158, 156] on input at bounding box center [338, 159] width 493 height 25
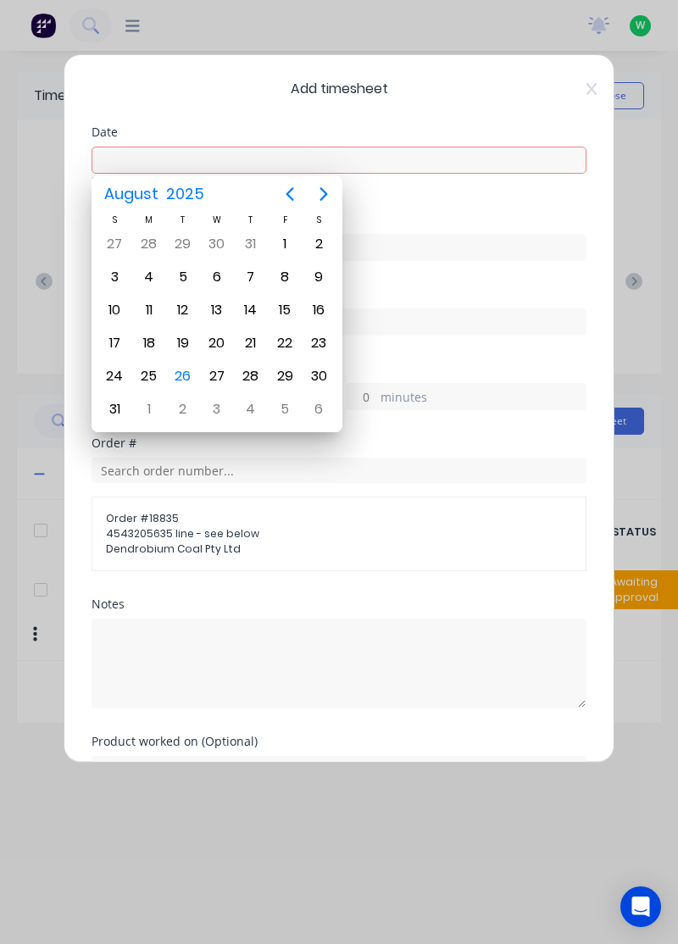
click at [173, 376] on div "26" at bounding box center [182, 375] width 25 height 25
type input "[DATE]"
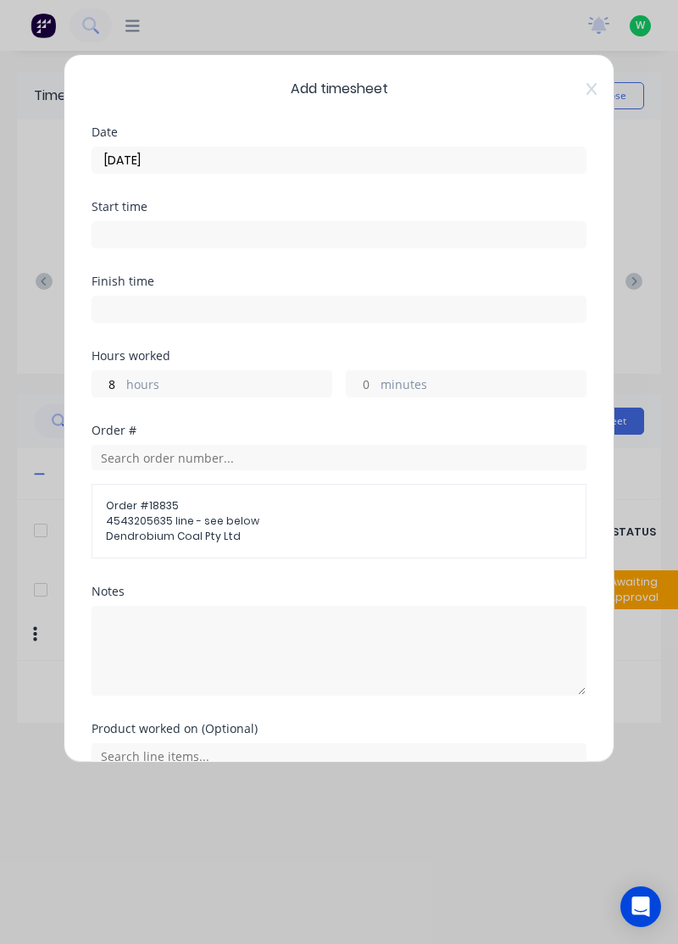
scroll to position [138, 0]
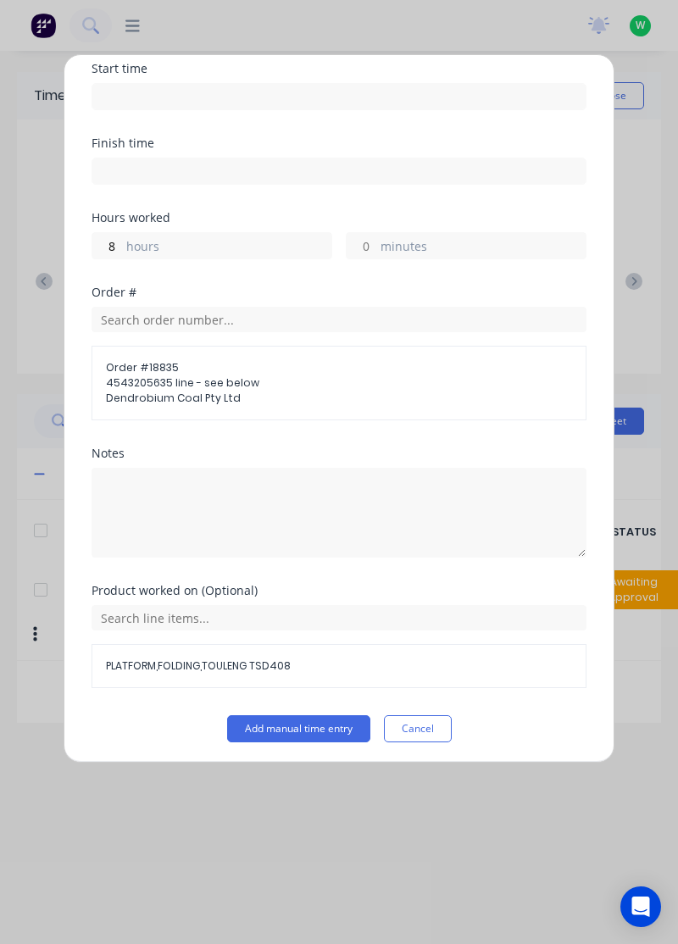
click at [303, 724] on button "Add manual time entry" at bounding box center [298, 728] width 143 height 27
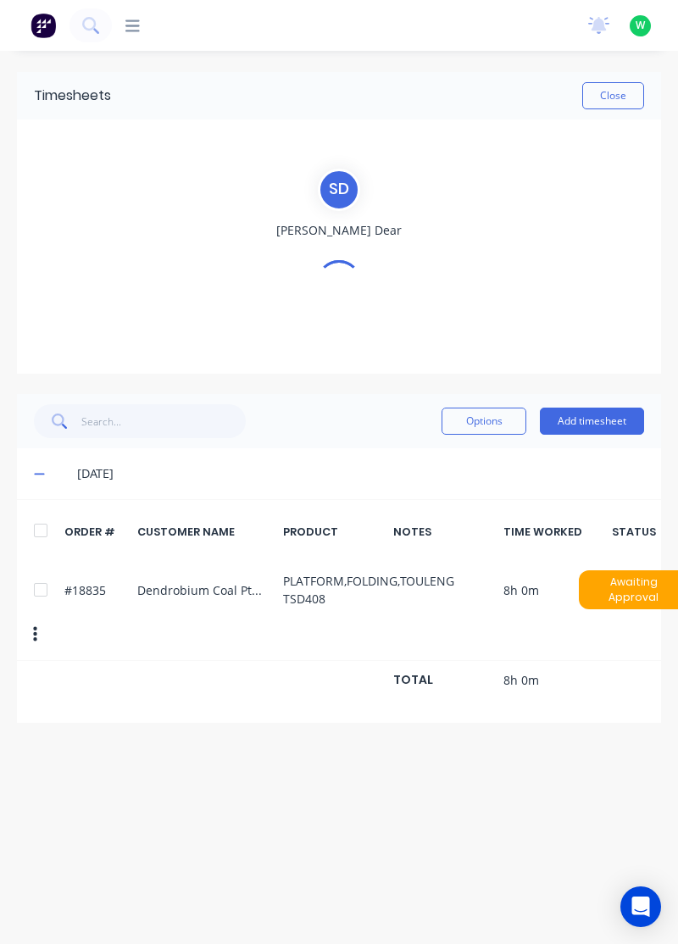
scroll to position [0, 0]
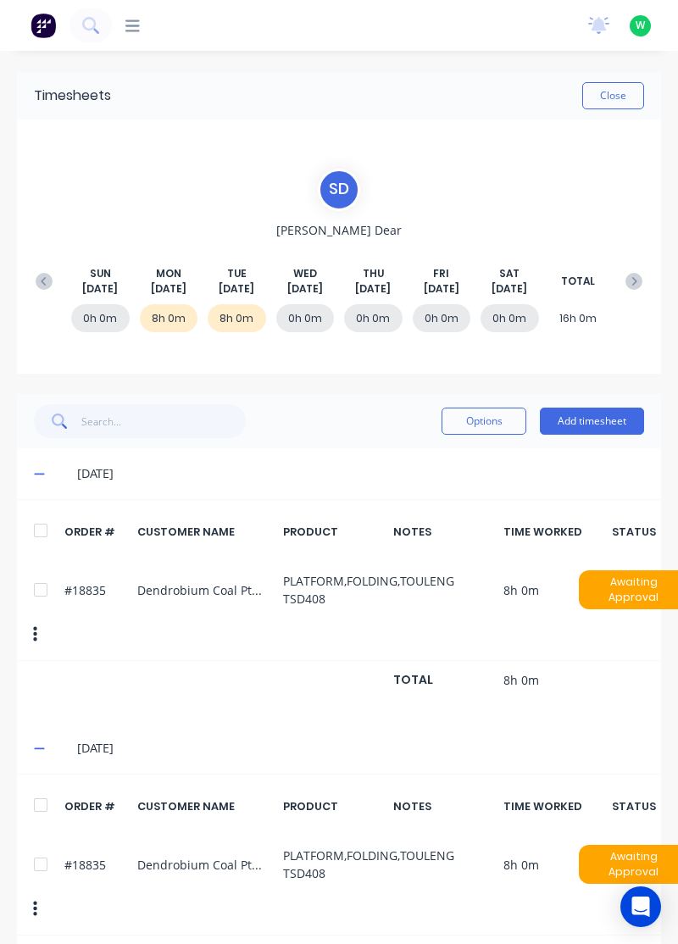
click at [604, 99] on button "Close" at bounding box center [613, 95] width 62 height 27
